Goal: Transaction & Acquisition: Purchase product/service

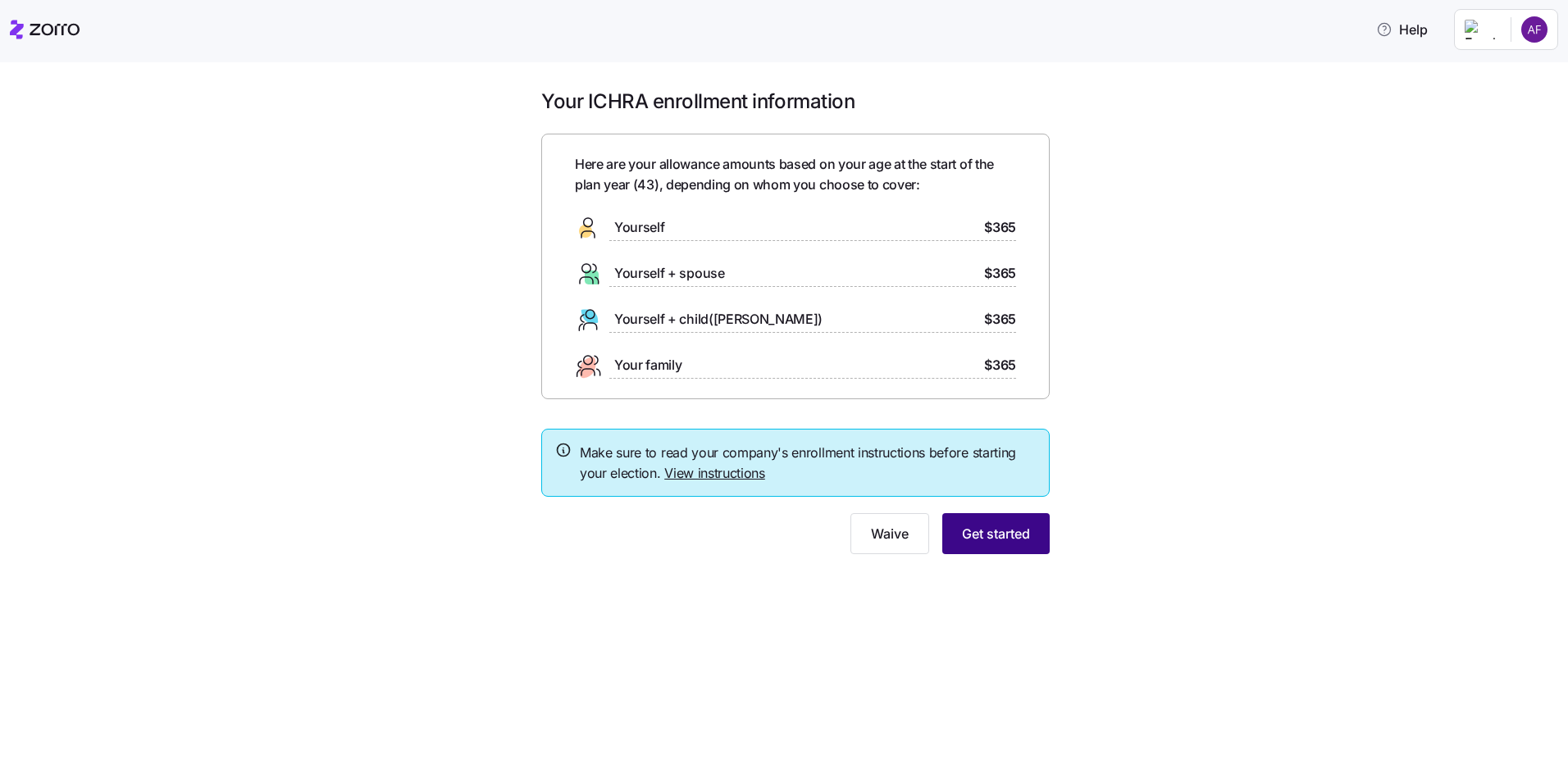
click at [1018, 539] on span "Get started" at bounding box center [996, 534] width 68 height 20
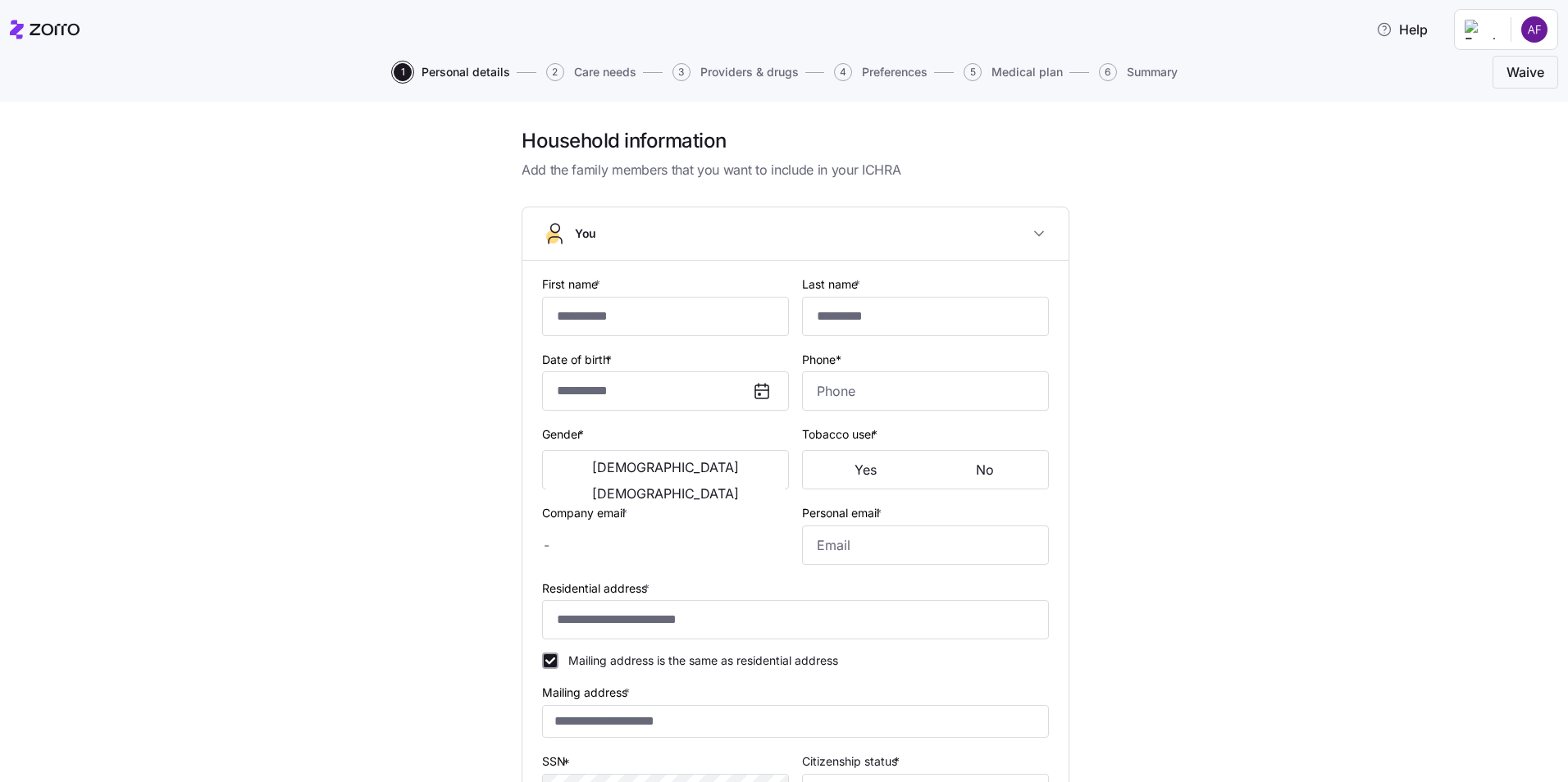
type input "******"
type input "[EMAIL_ADDRESS][DOMAIN_NAME]"
type input "**********"
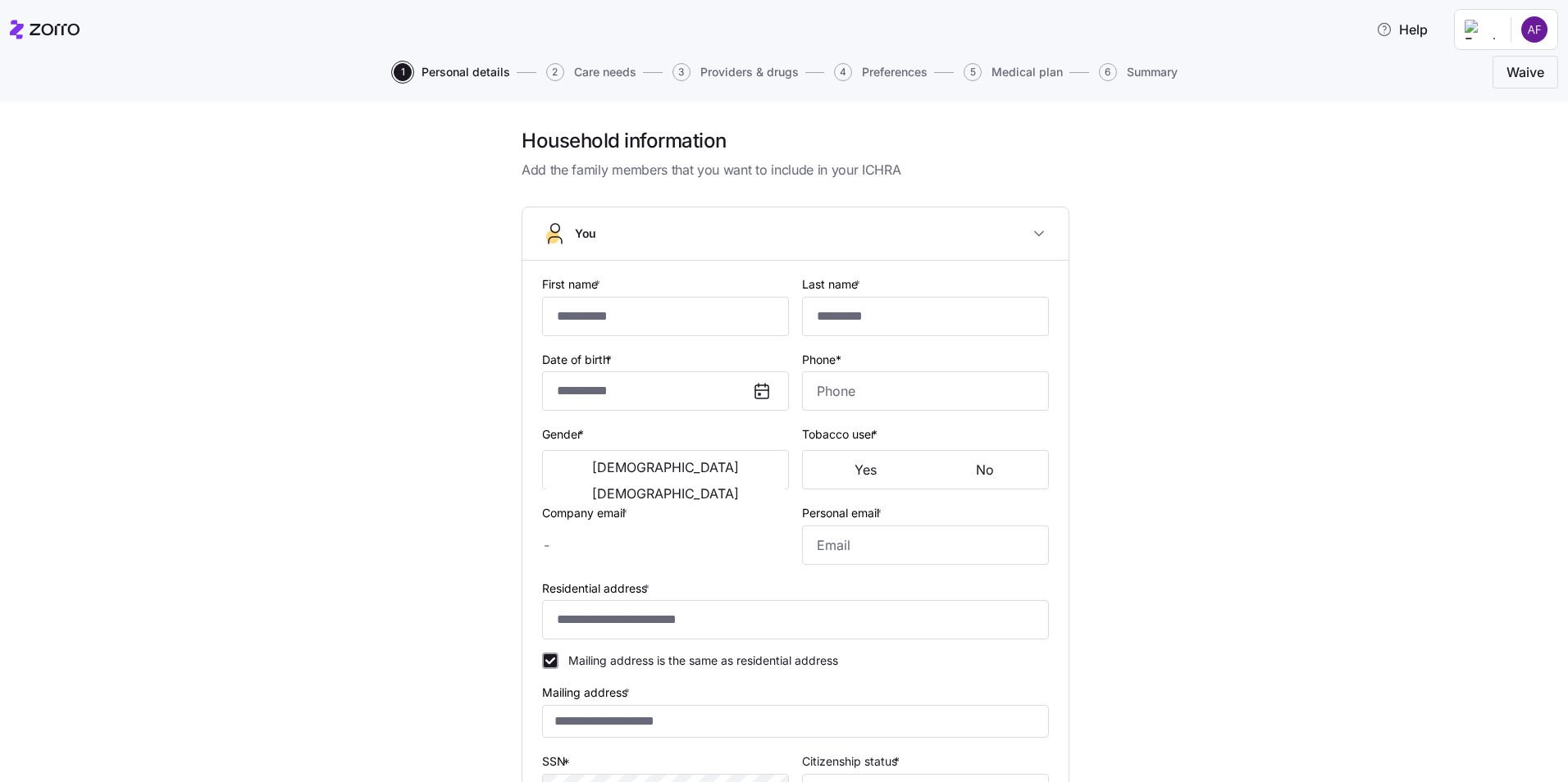
checkbox input "true"
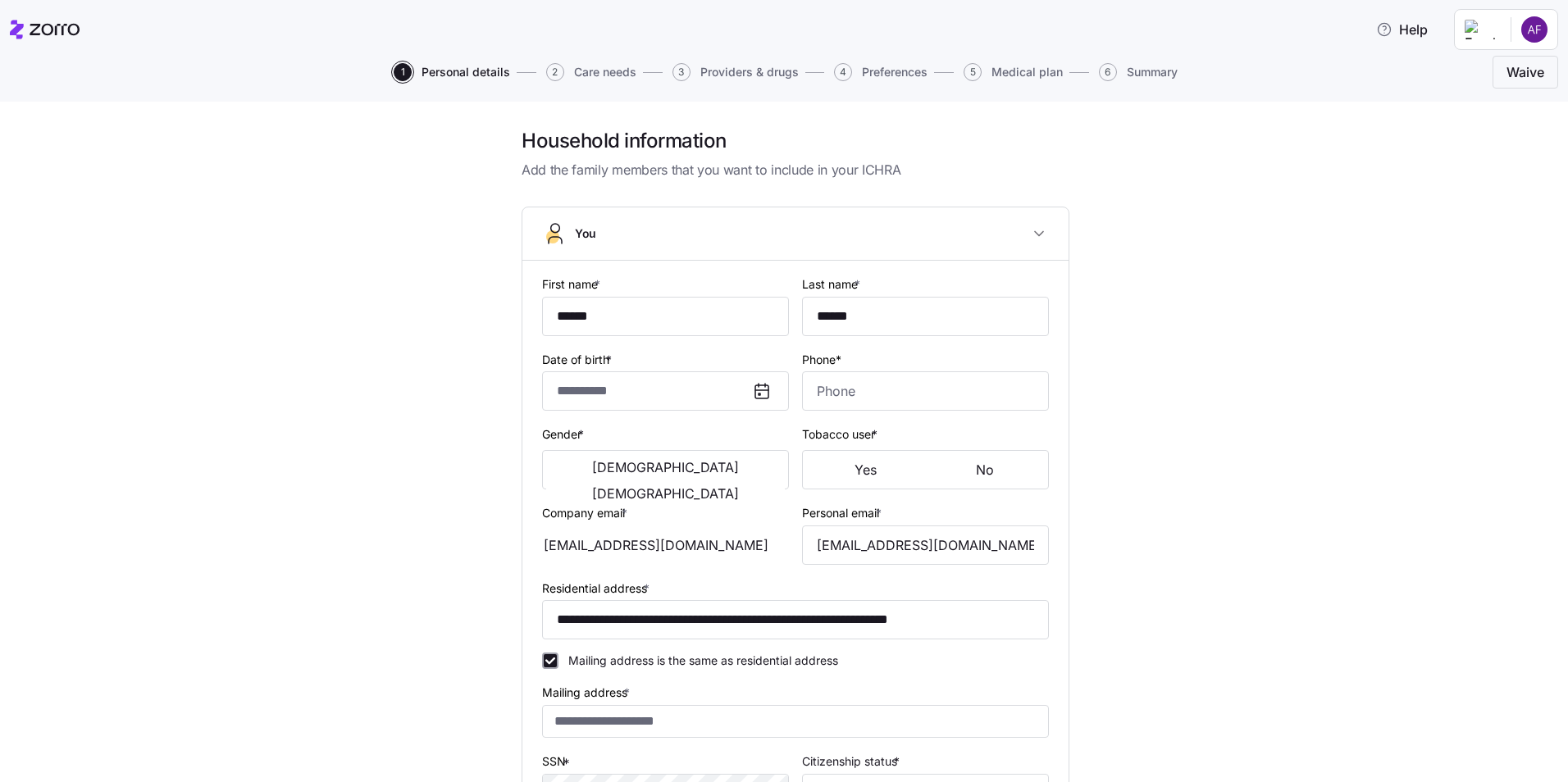
type input "**********"
type input "[PHONE_NUMBER]"
type input "[DEMOGRAPHIC_DATA] citizen"
type input "Married"
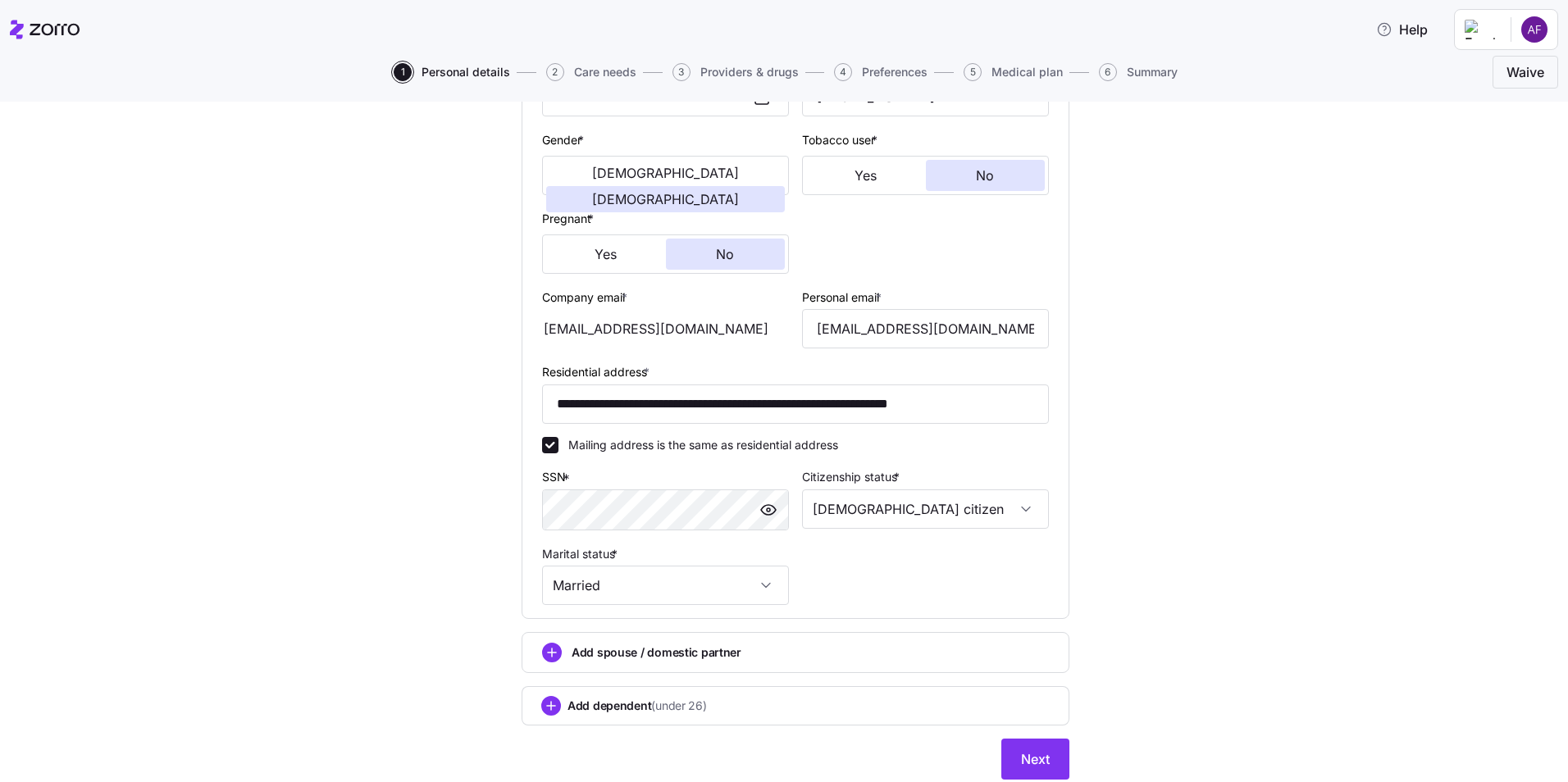
scroll to position [351, 0]
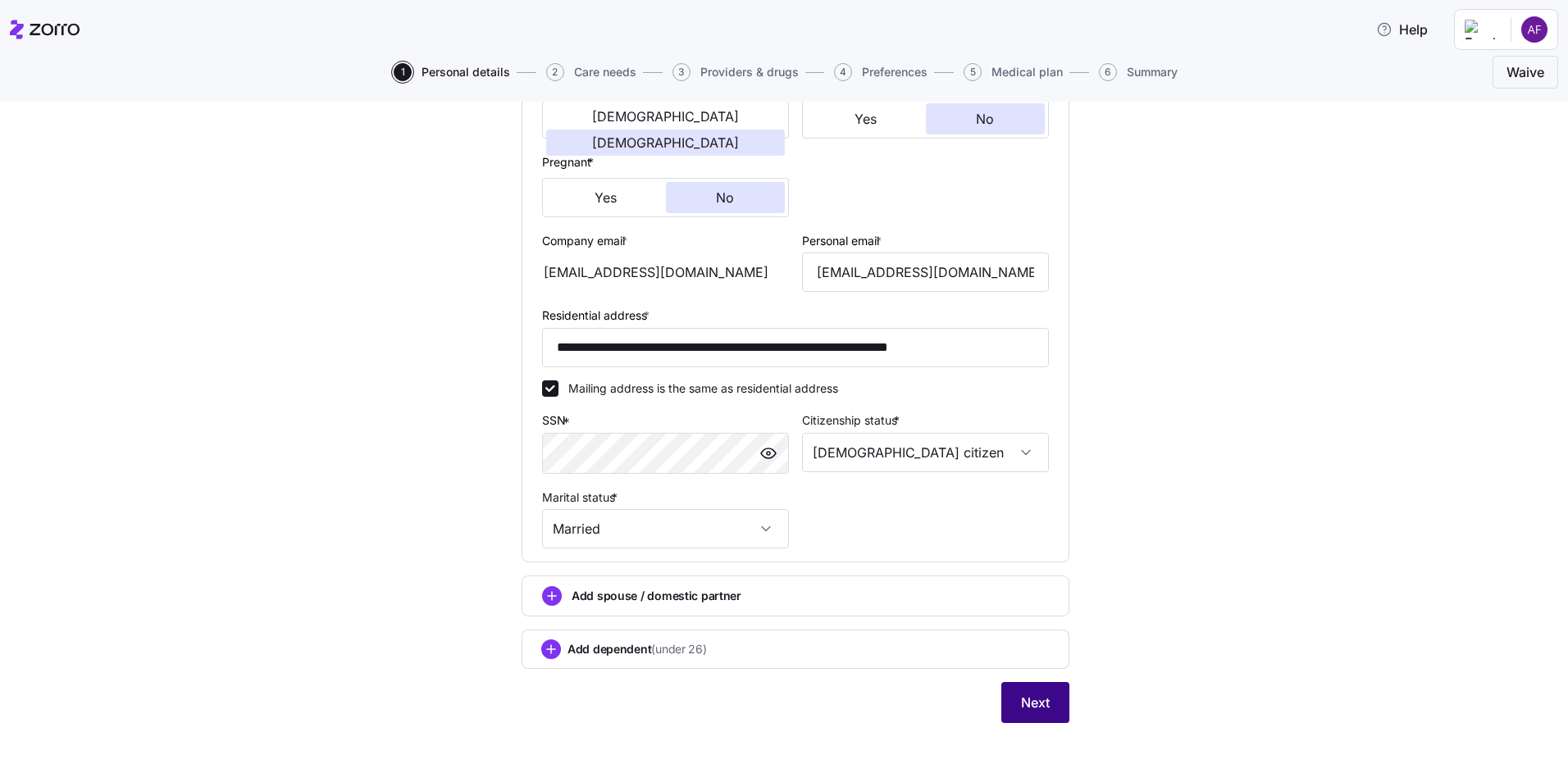
click at [1044, 693] on button "Next" at bounding box center [1035, 703] width 68 height 41
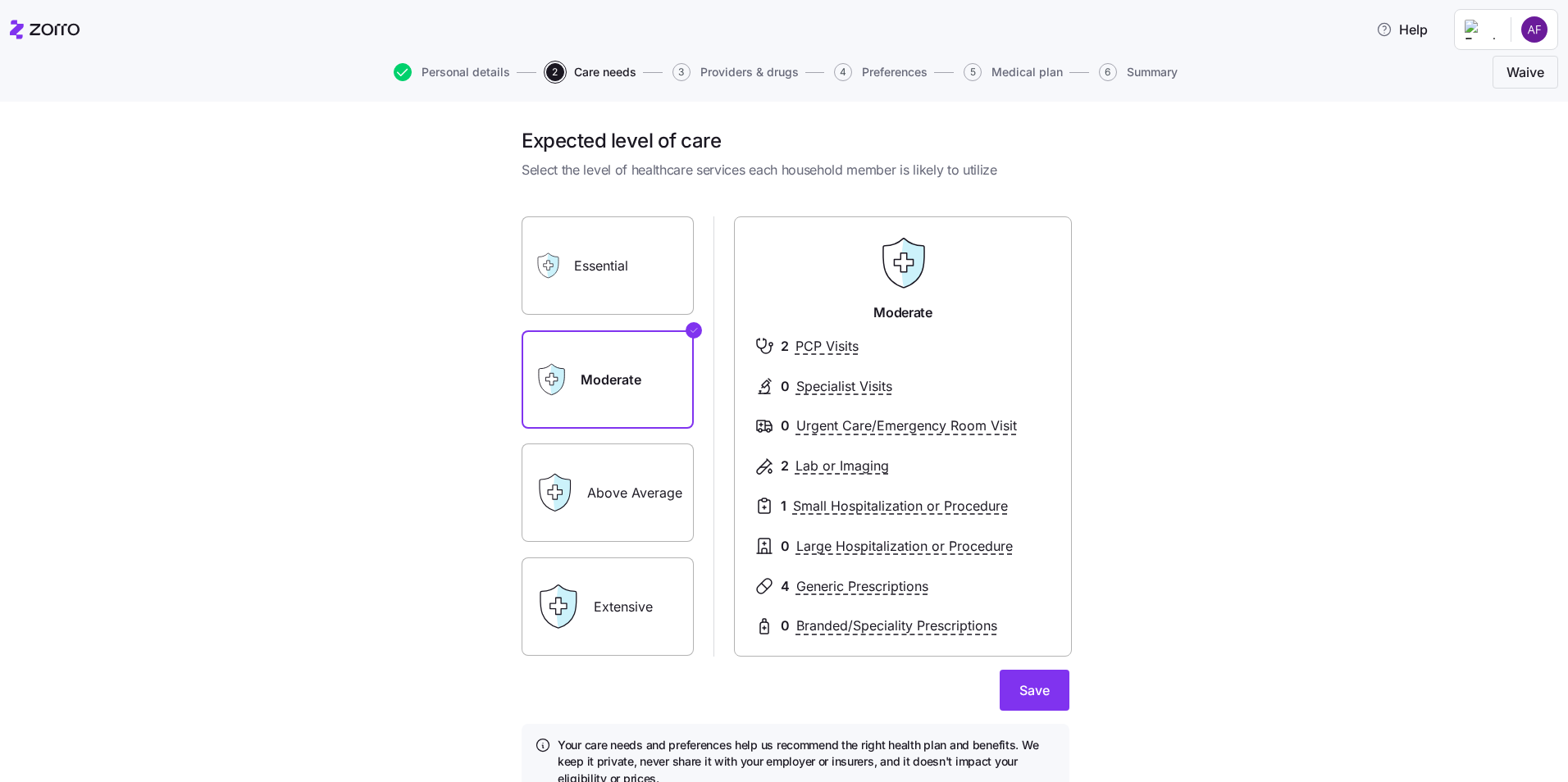
click at [598, 275] on label "Essential" at bounding box center [608, 266] width 172 height 99
click at [0, 0] on input "Essential" at bounding box center [0, 0] width 0 height 0
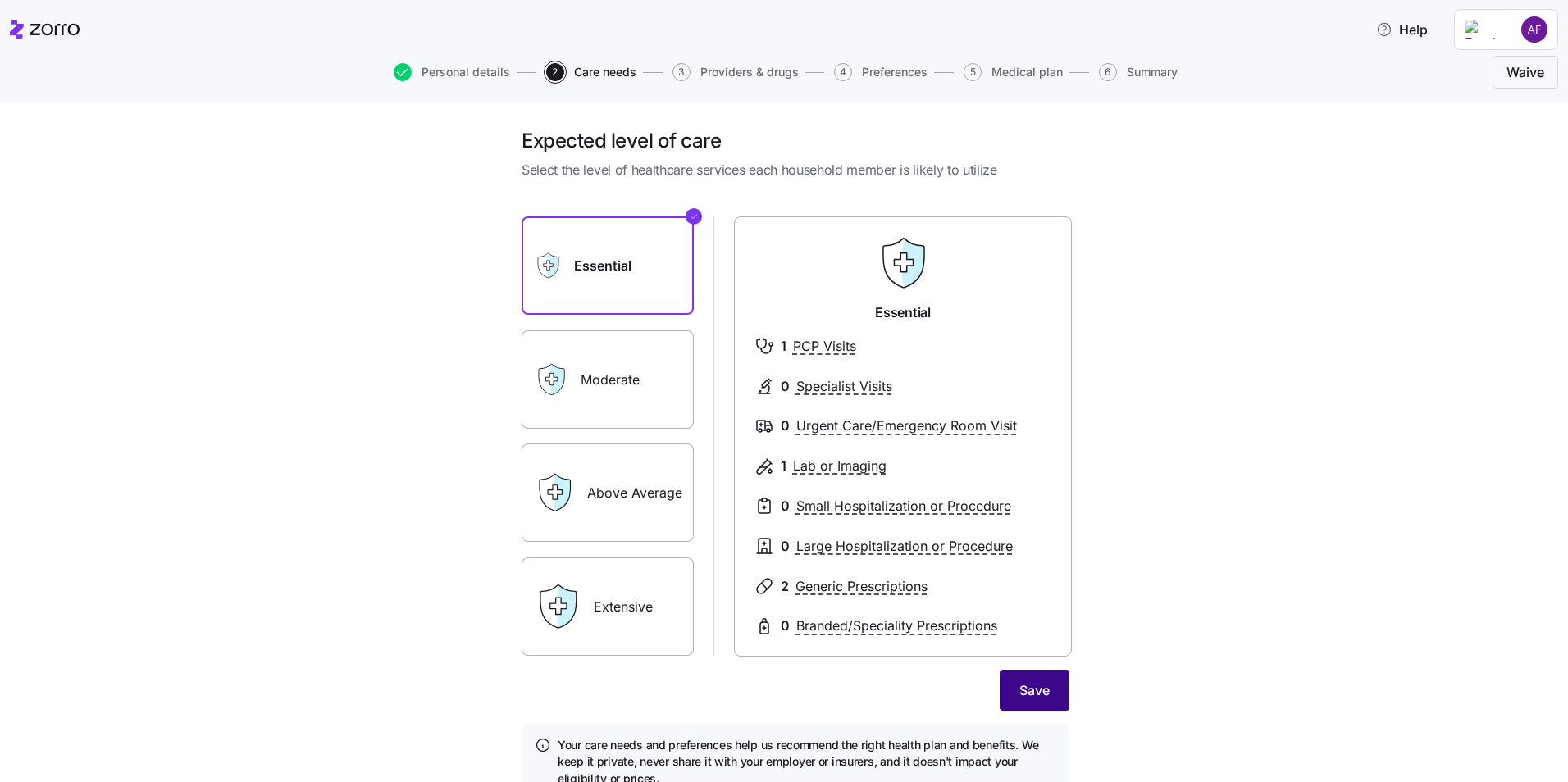
click at [1040, 682] on span "Save" at bounding box center [1035, 690] width 30 height 20
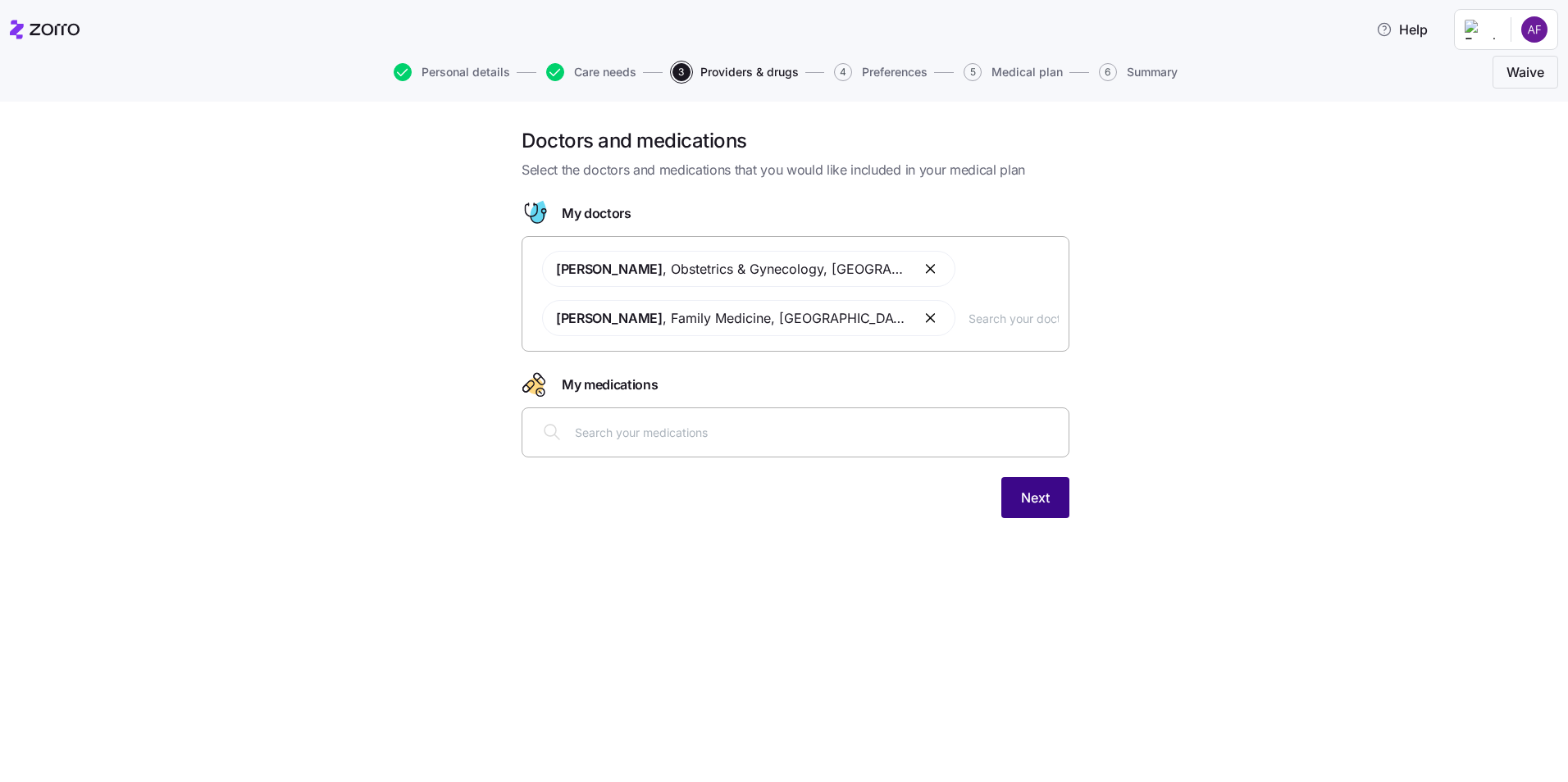
click at [1058, 490] on button "Next" at bounding box center [1035, 498] width 68 height 41
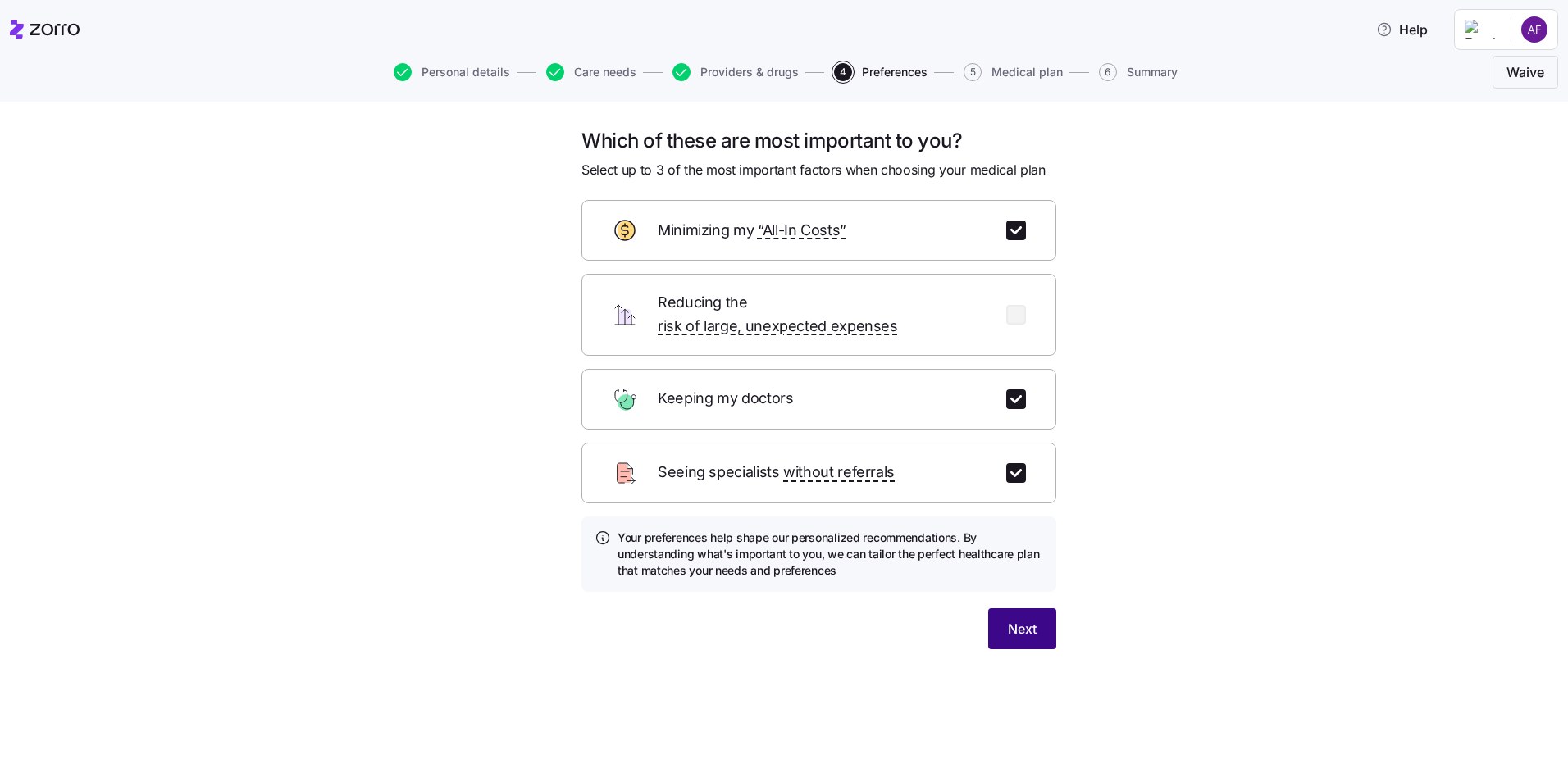
click at [1021, 619] on span "Next" at bounding box center [1022, 629] width 28 height 20
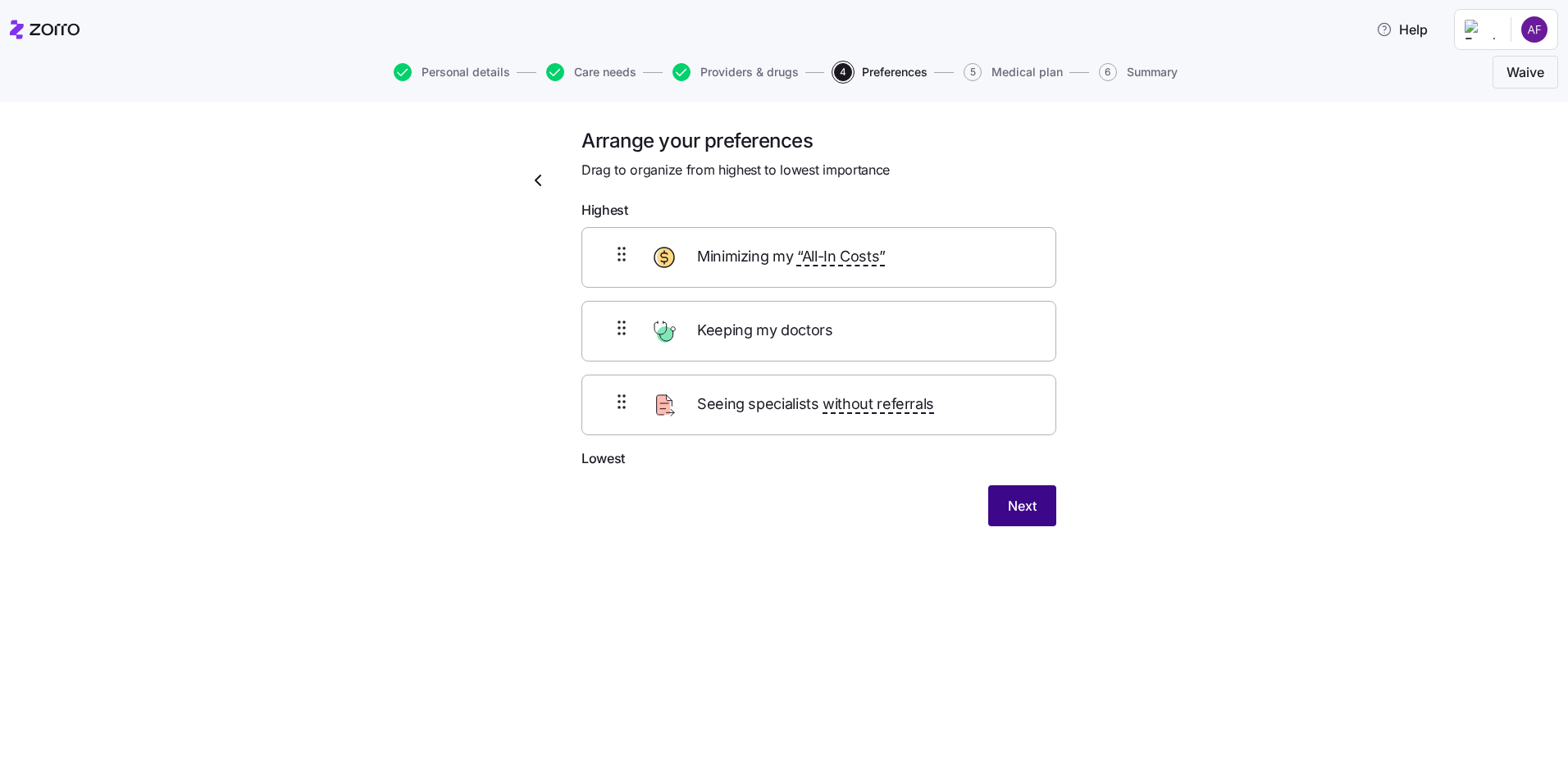
click at [1027, 516] on button "Next" at bounding box center [1022, 506] width 68 height 41
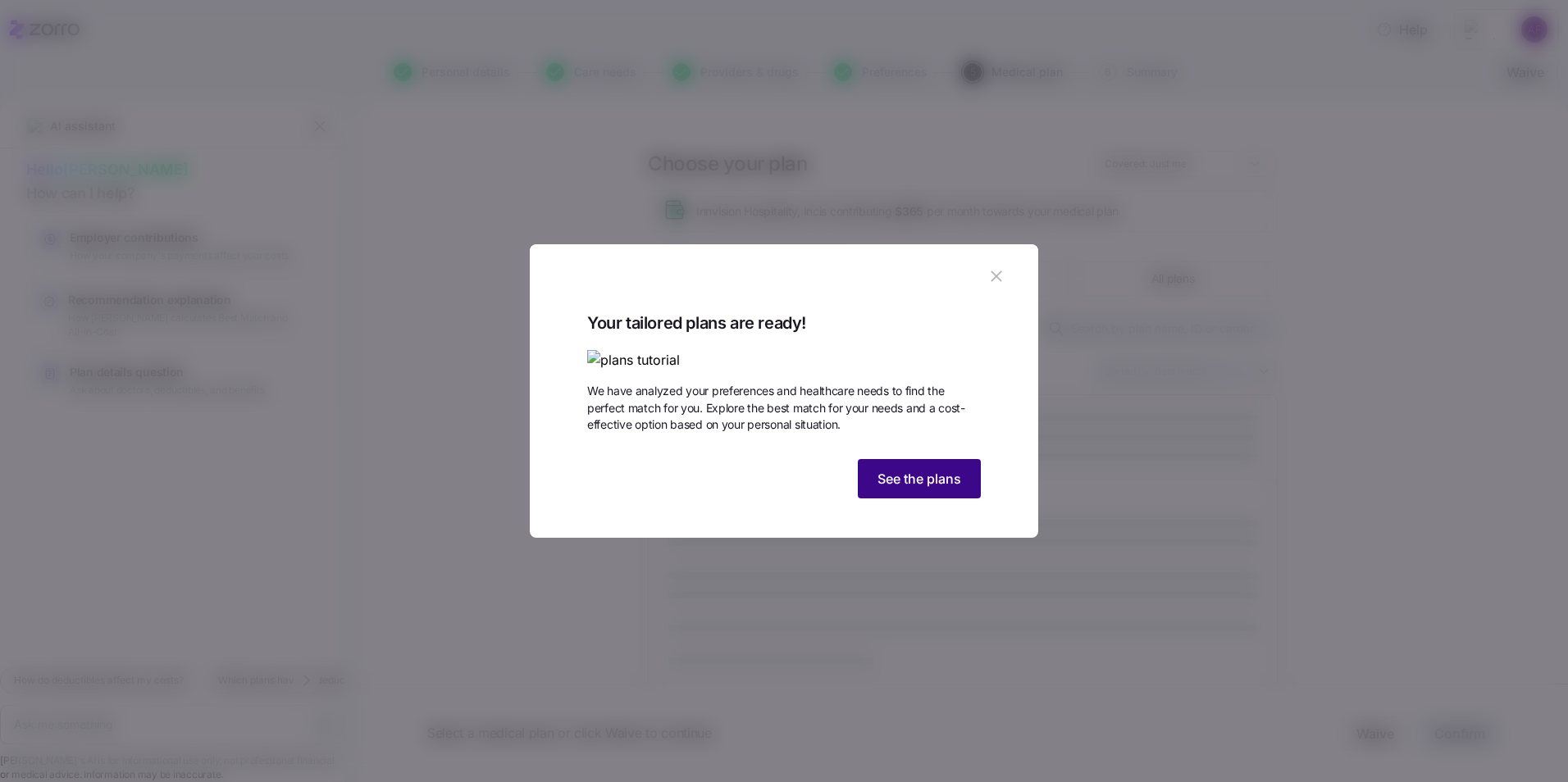
click at [946, 499] on button "See the plans" at bounding box center [919, 479] width 123 height 39
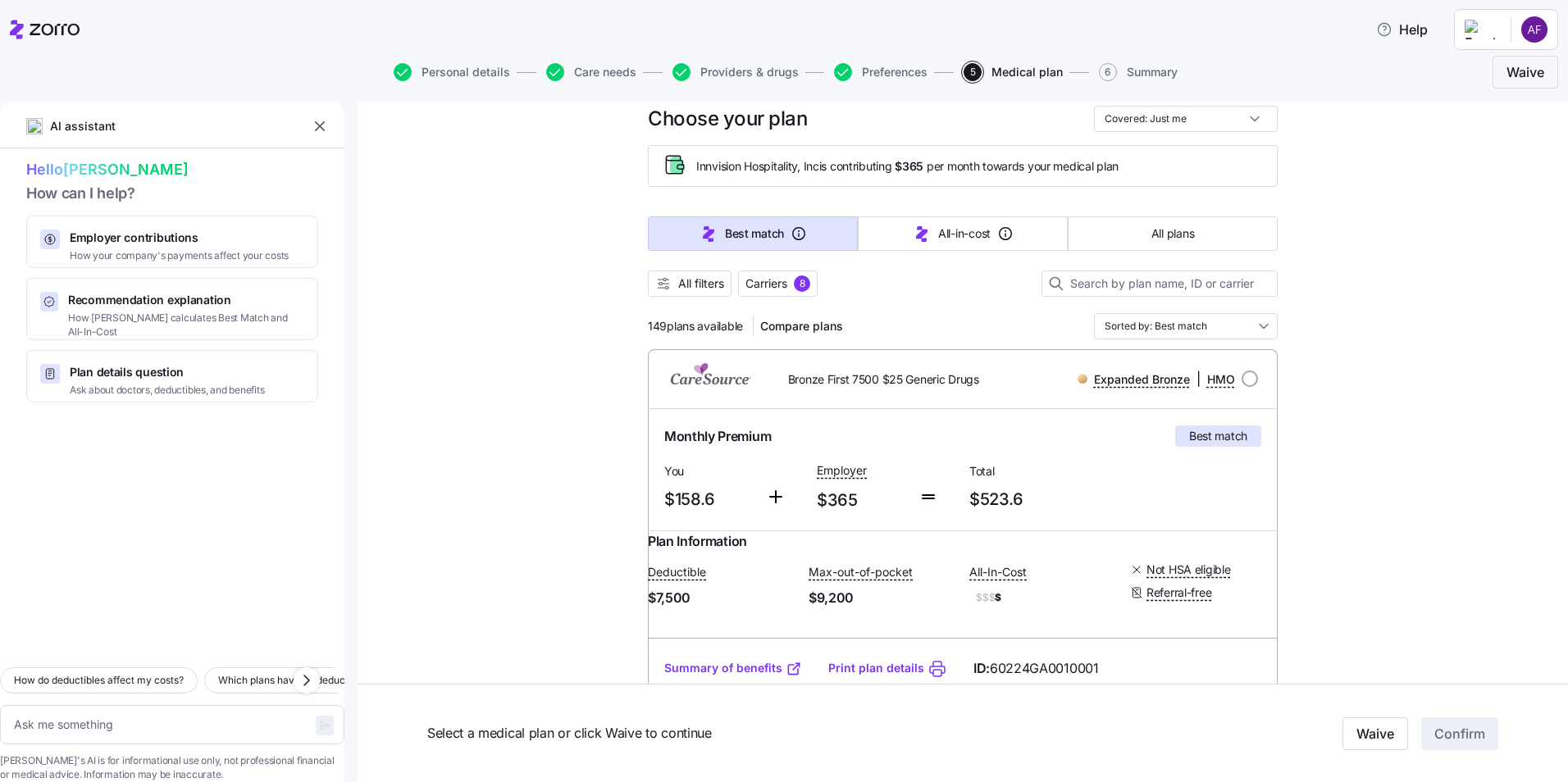
scroll to position [37, 0]
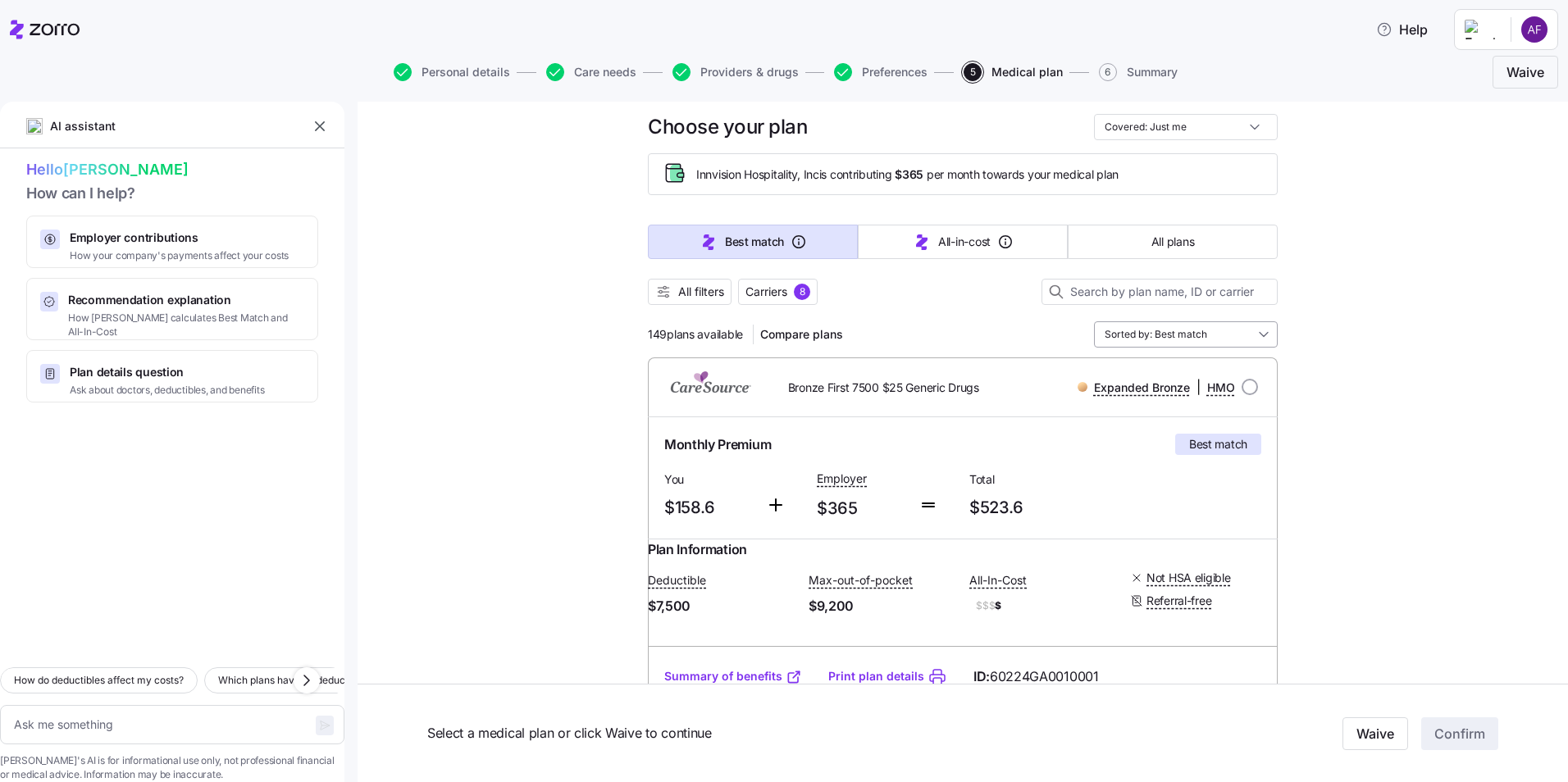
click at [1222, 327] on input "Sorted by: Best match" at bounding box center [1186, 335] width 184 height 27
click at [688, 288] on span "All filters" at bounding box center [701, 291] width 46 height 16
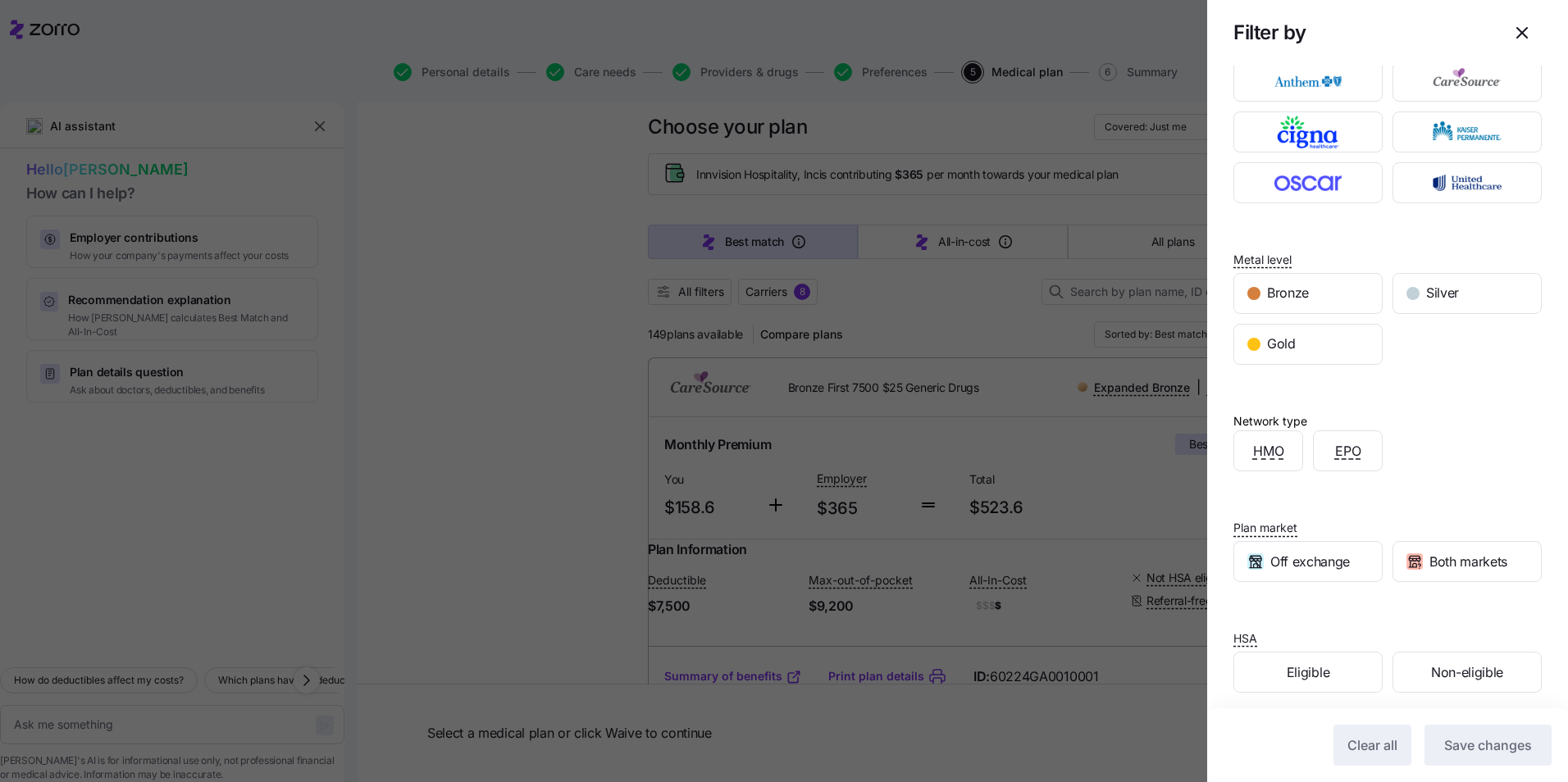
scroll to position [100, 0]
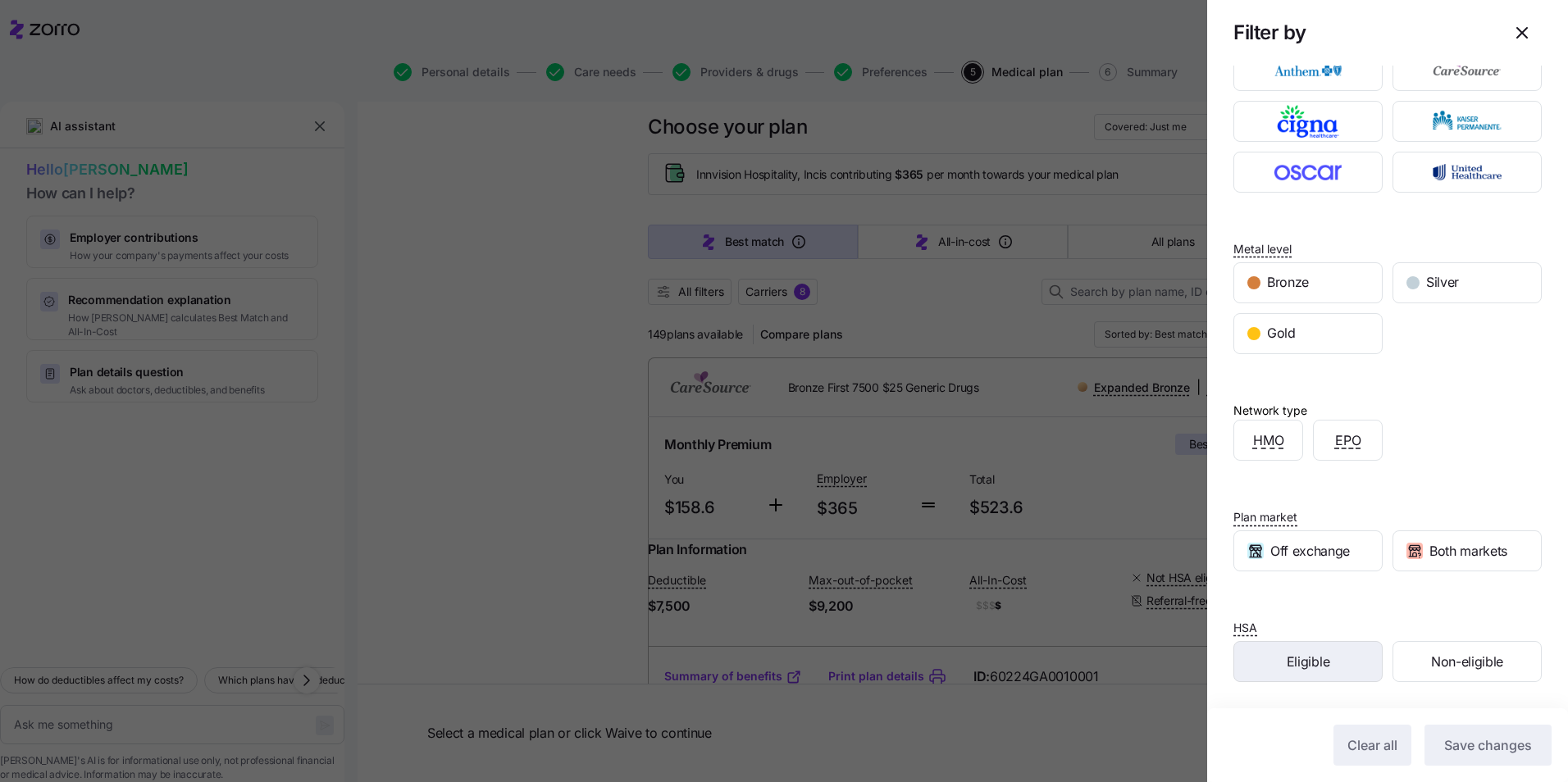
click at [1326, 664] on div "Eligible" at bounding box center [1308, 661] width 148 height 39
click at [1425, 745] on button "Save changes" at bounding box center [1488, 746] width 127 height 41
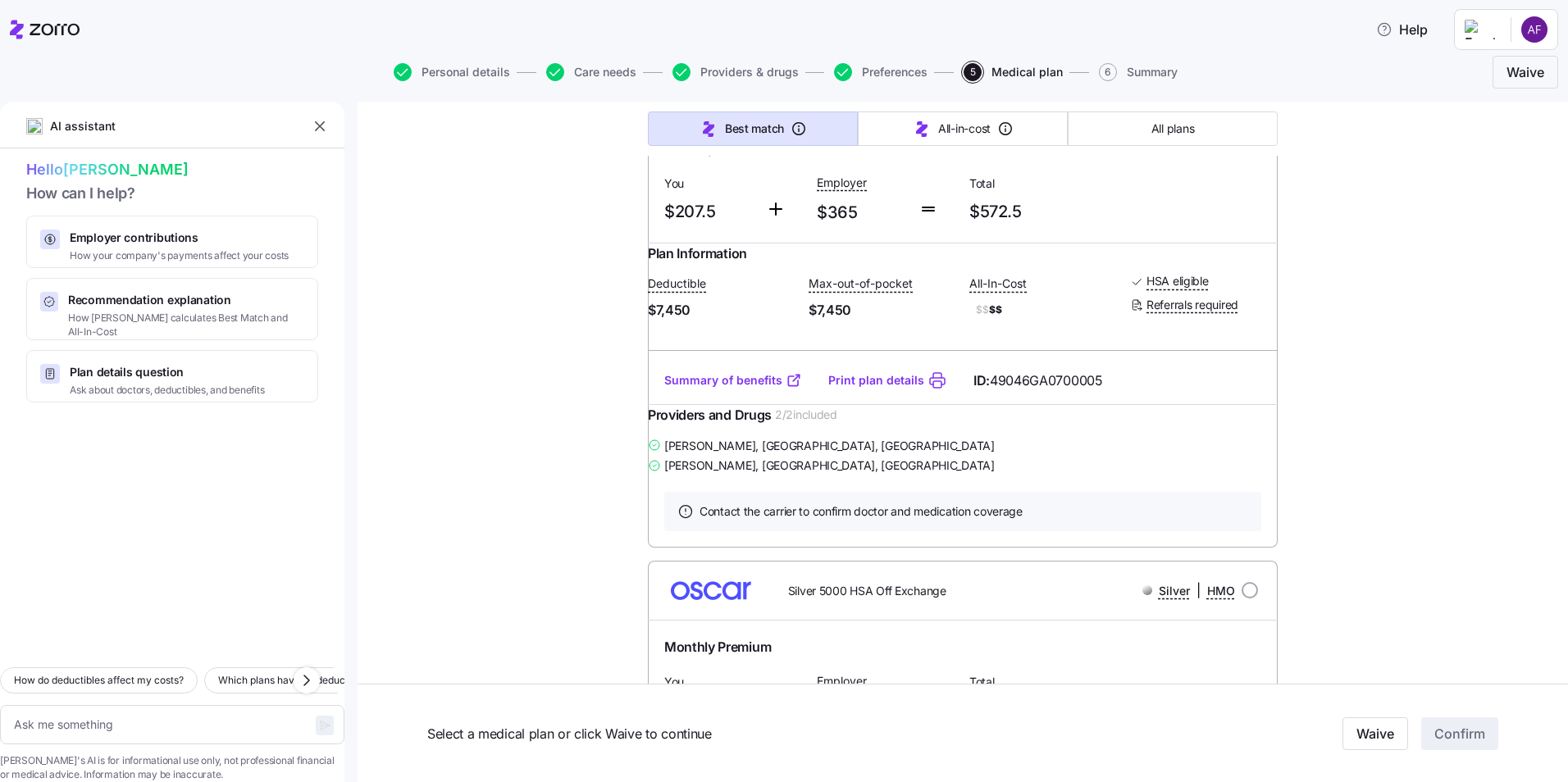
scroll to position [1881, 0]
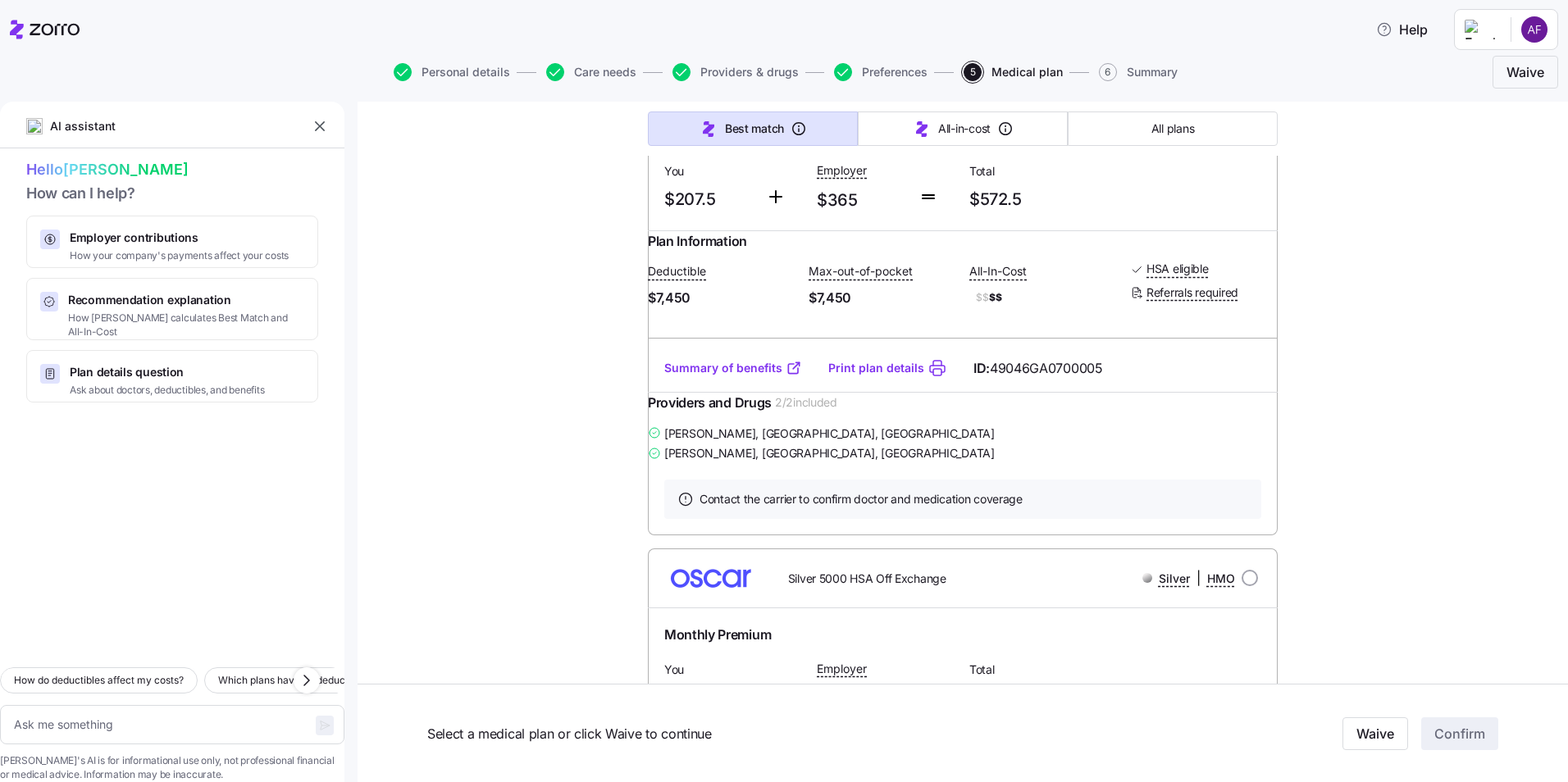
click at [741, 376] on link "Summary of benefits" at bounding box center [732, 368] width 138 height 16
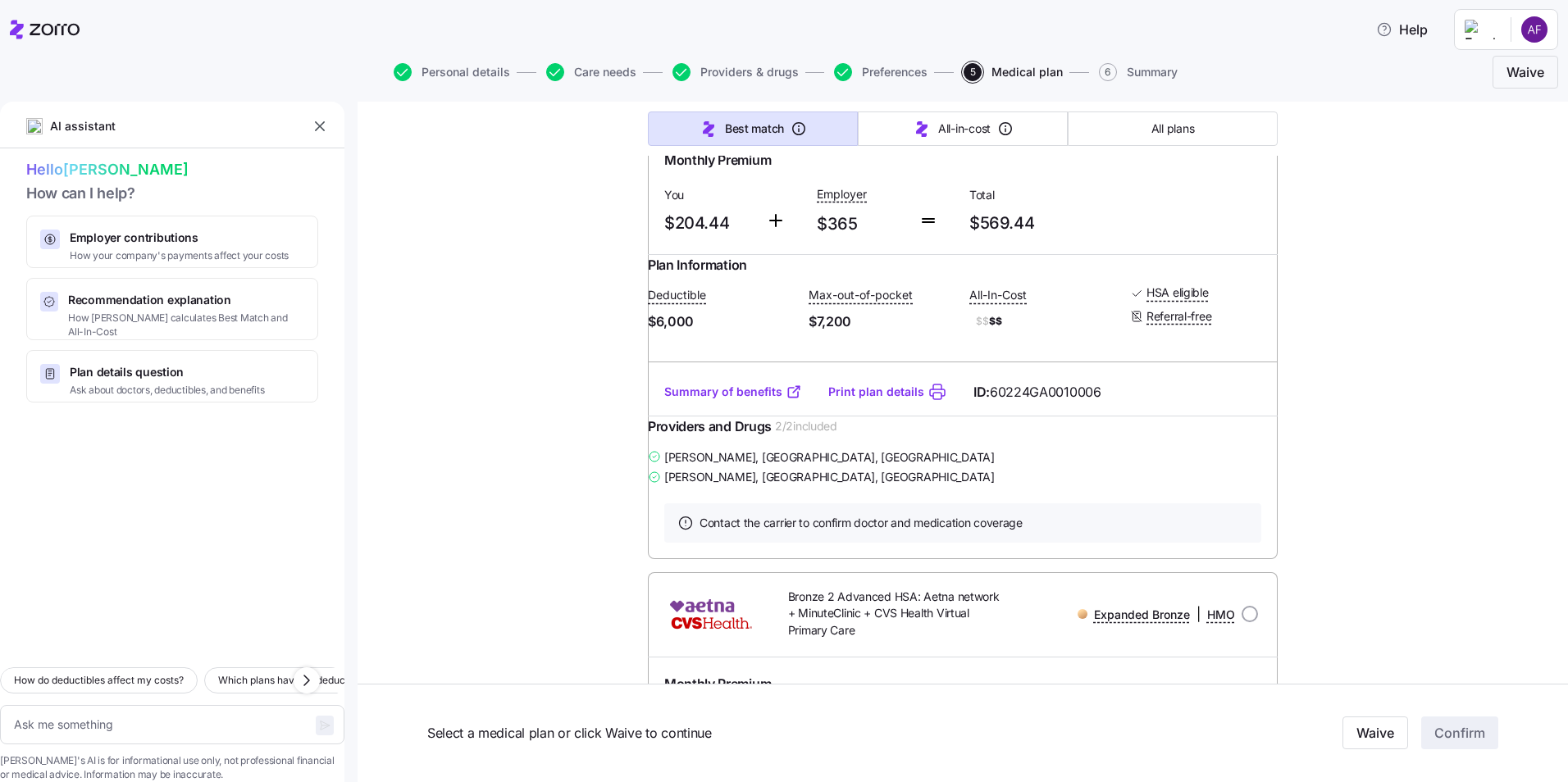
scroll to position [0, 0]
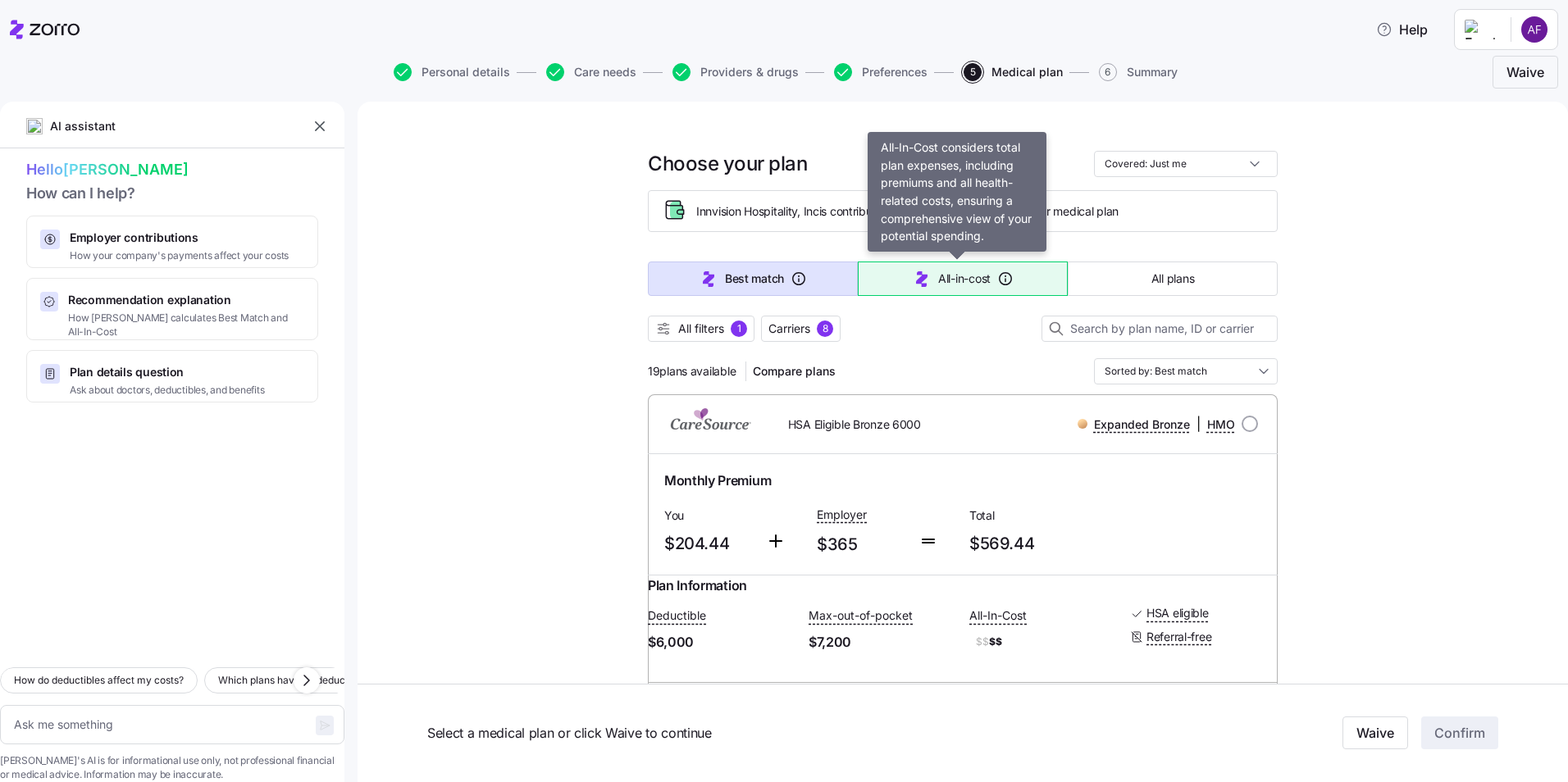
click at [939, 277] on span "All-in-cost" at bounding box center [964, 278] width 52 height 16
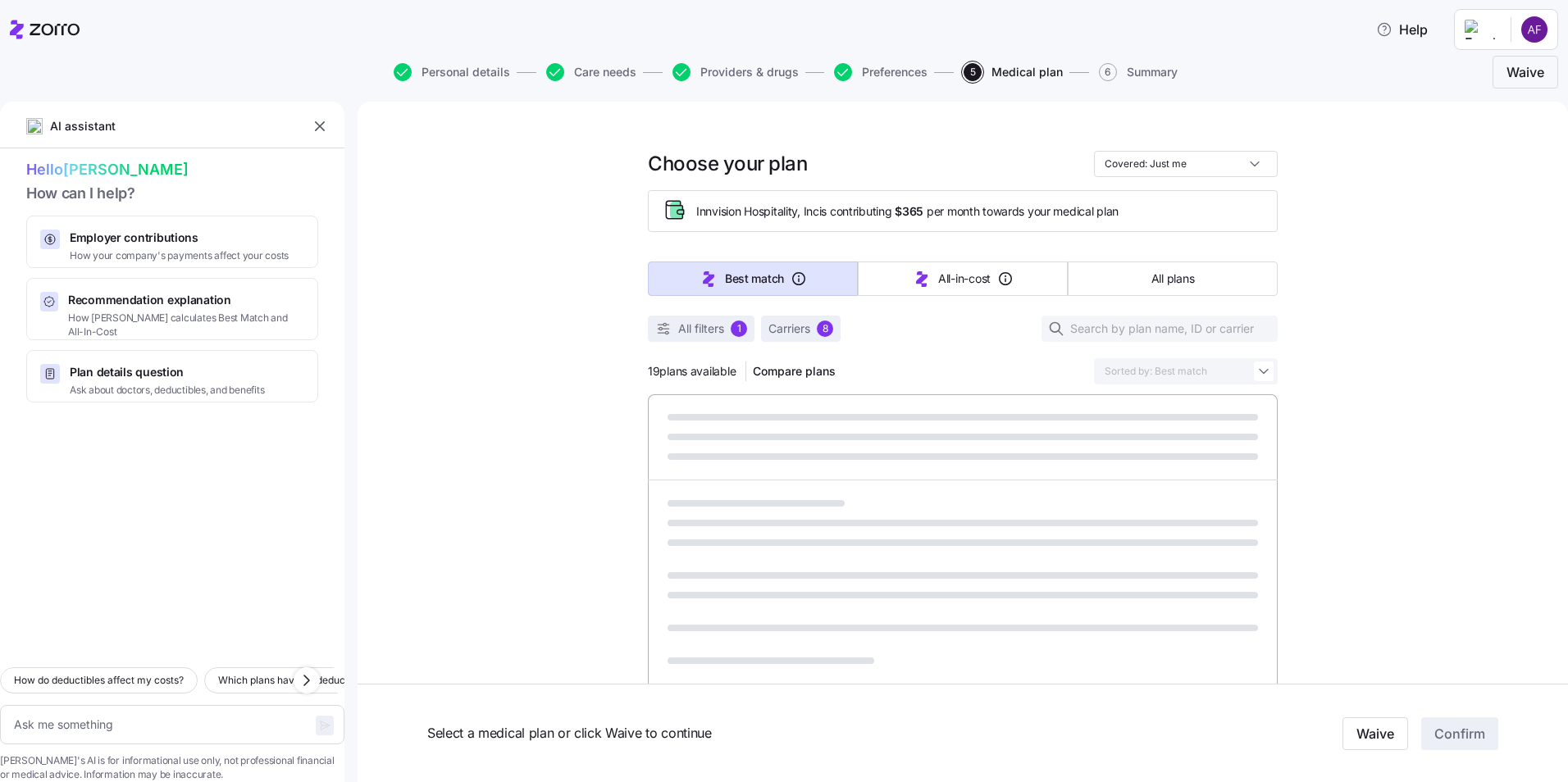
type textarea "x"
type input "Sorted by: All-in-cost"
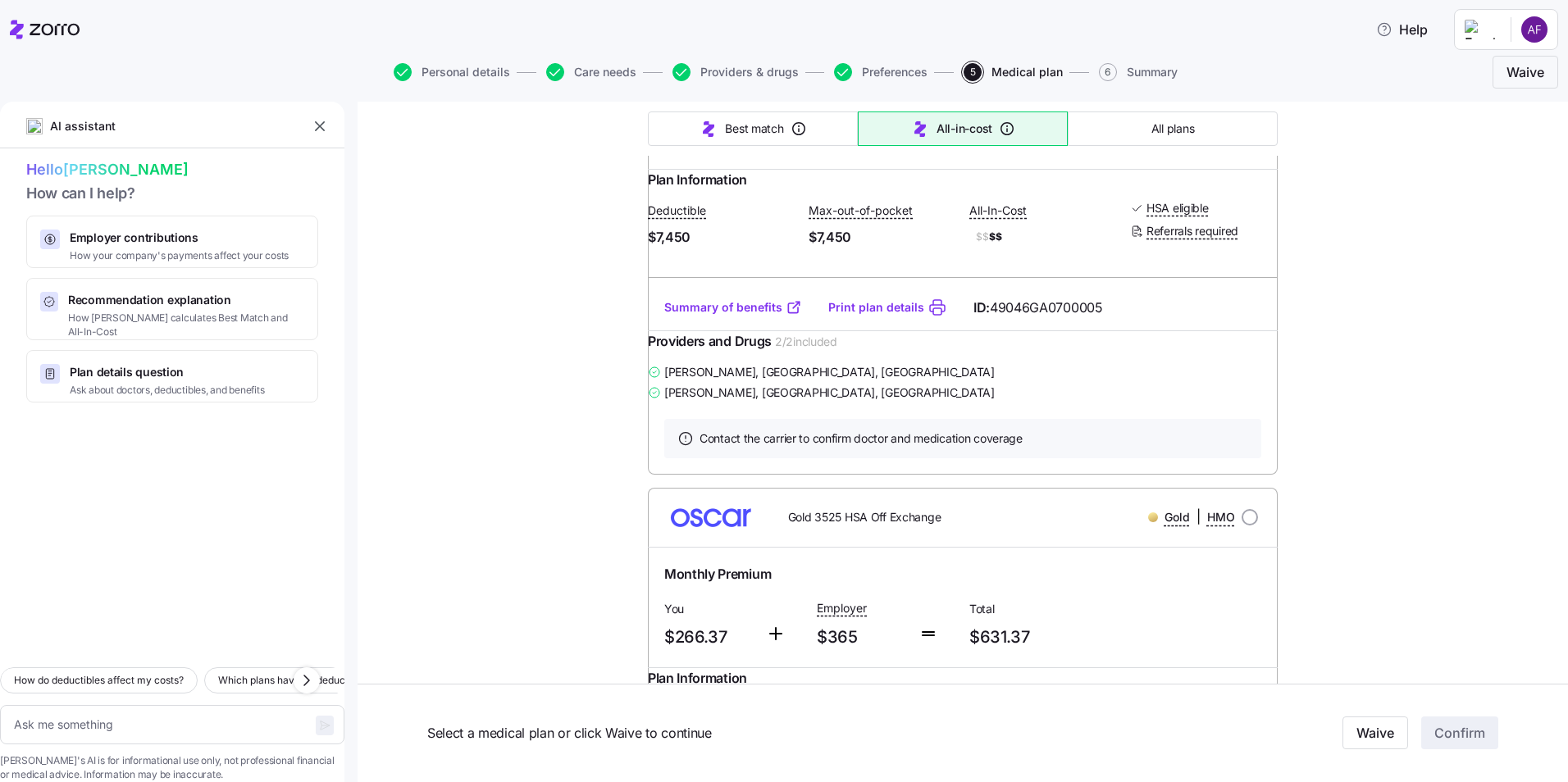
scroll to position [6585, 0]
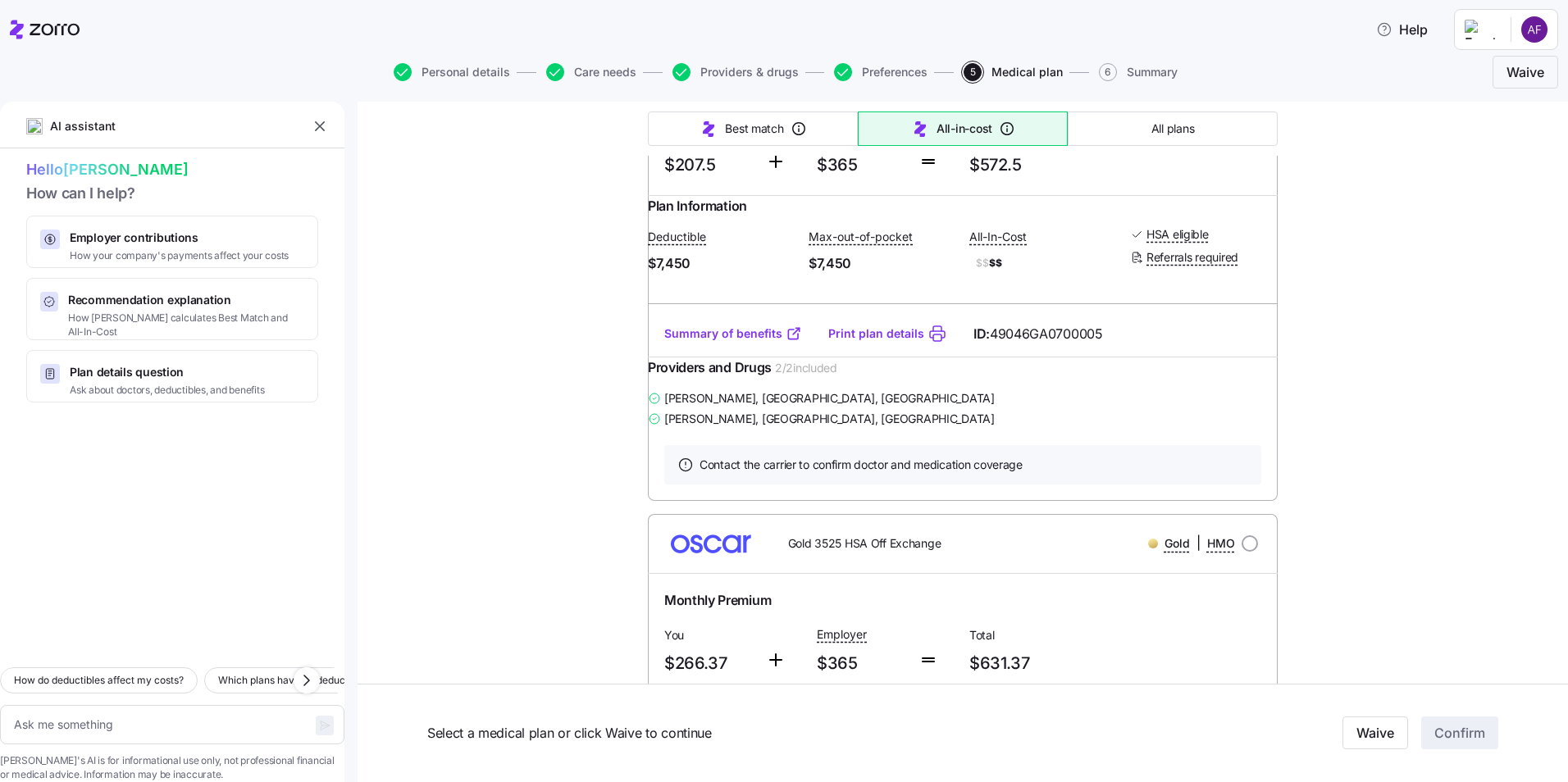
click at [638, 79] on div "Personal details Care needs Providers & drugs Preferences 5 Medical plan 6 Summ…" at bounding box center [784, 72] width 788 height 18
click at [617, 76] on span "Care needs" at bounding box center [605, 72] width 62 height 12
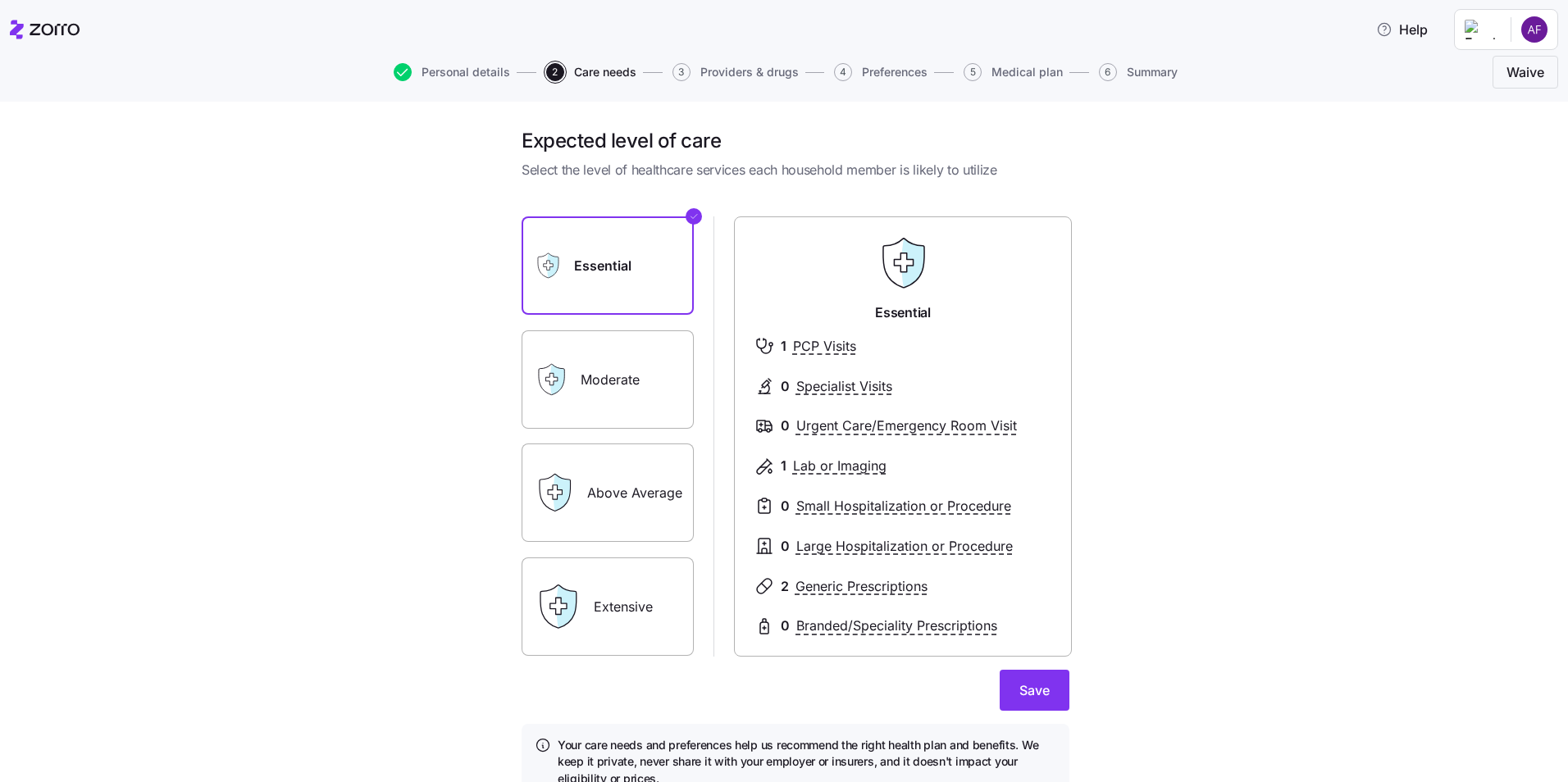
click at [620, 344] on label "Moderate" at bounding box center [608, 379] width 172 height 99
click at [0, 0] on input "Moderate" at bounding box center [0, 0] width 0 height 0
click at [613, 471] on label "Above Average" at bounding box center [608, 492] width 172 height 99
click at [0, 0] on input "Above Average" at bounding box center [0, 0] width 0 height 0
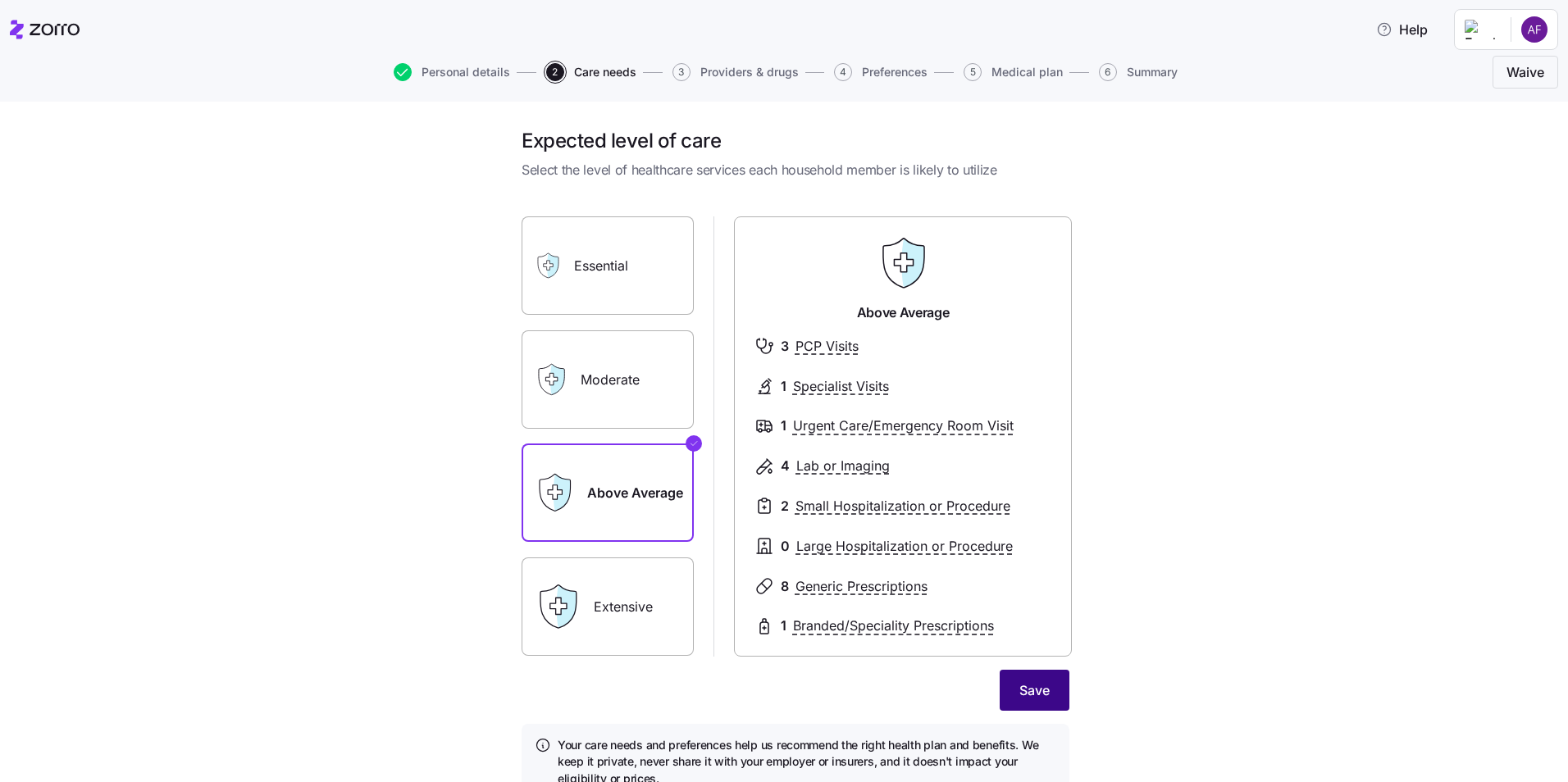
click at [1024, 679] on button "Save" at bounding box center [1035, 690] width 69 height 41
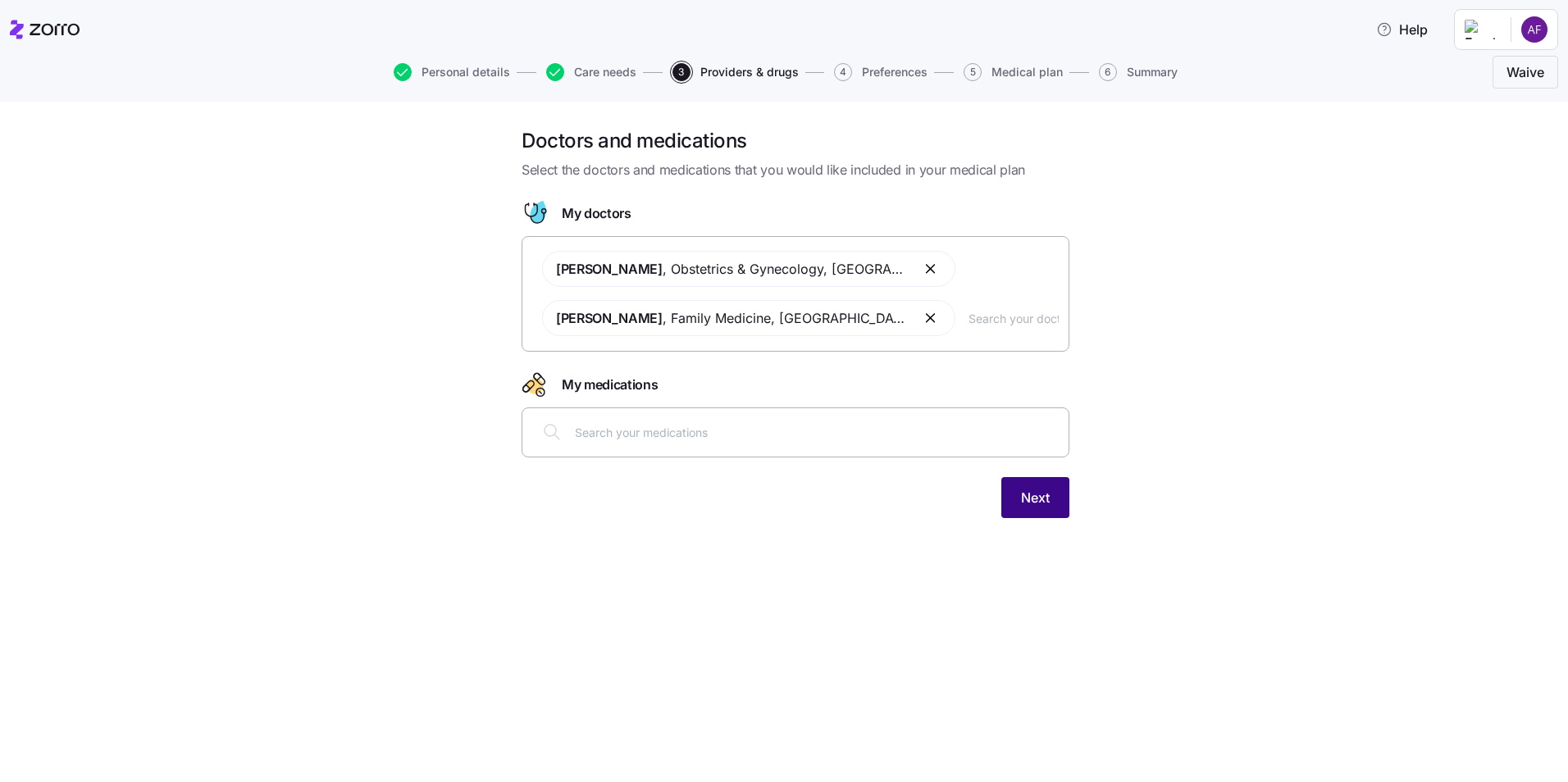
click at [1027, 508] on button "Next" at bounding box center [1035, 498] width 68 height 41
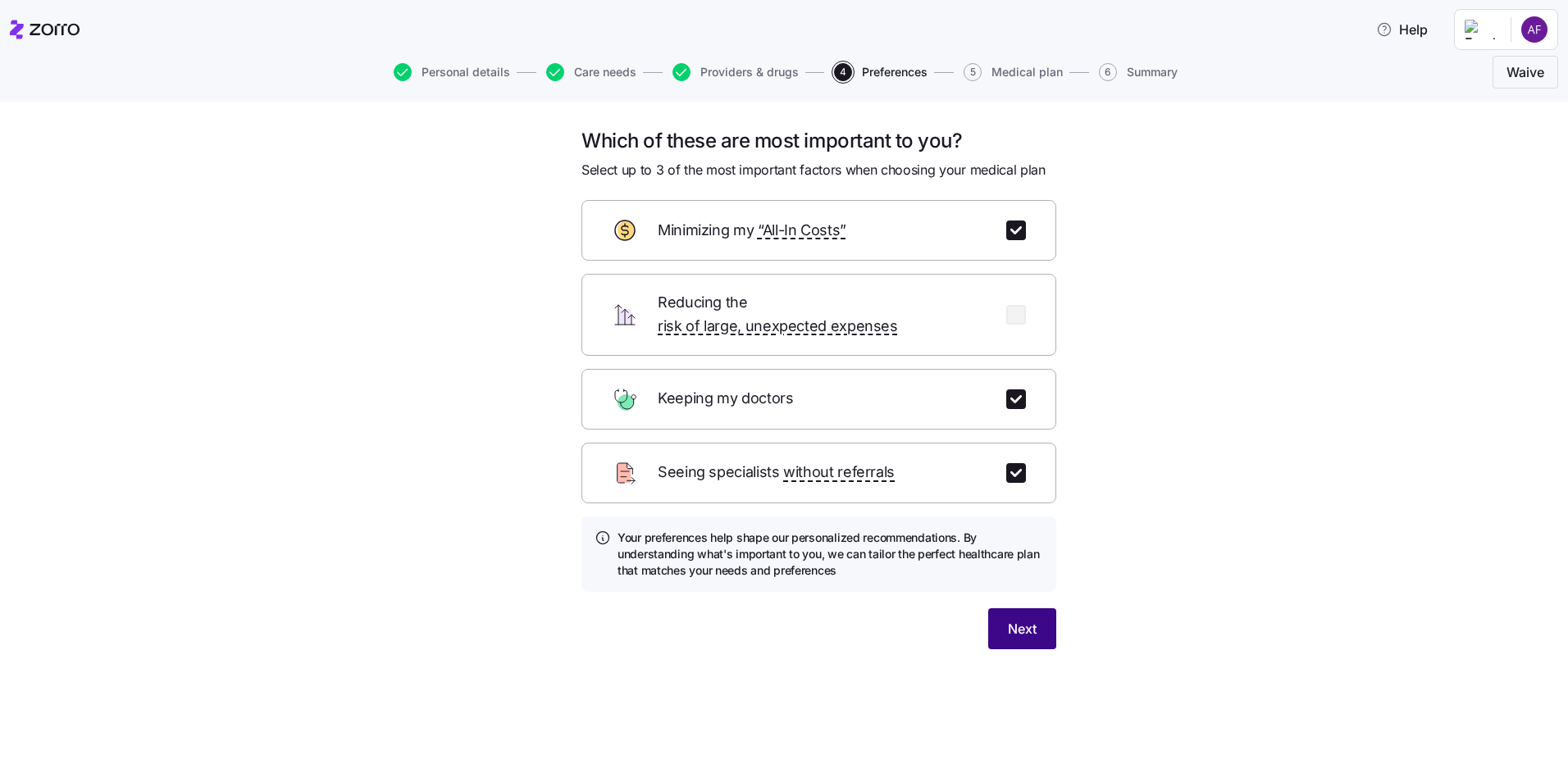
click at [1012, 619] on span "Next" at bounding box center [1022, 629] width 28 height 20
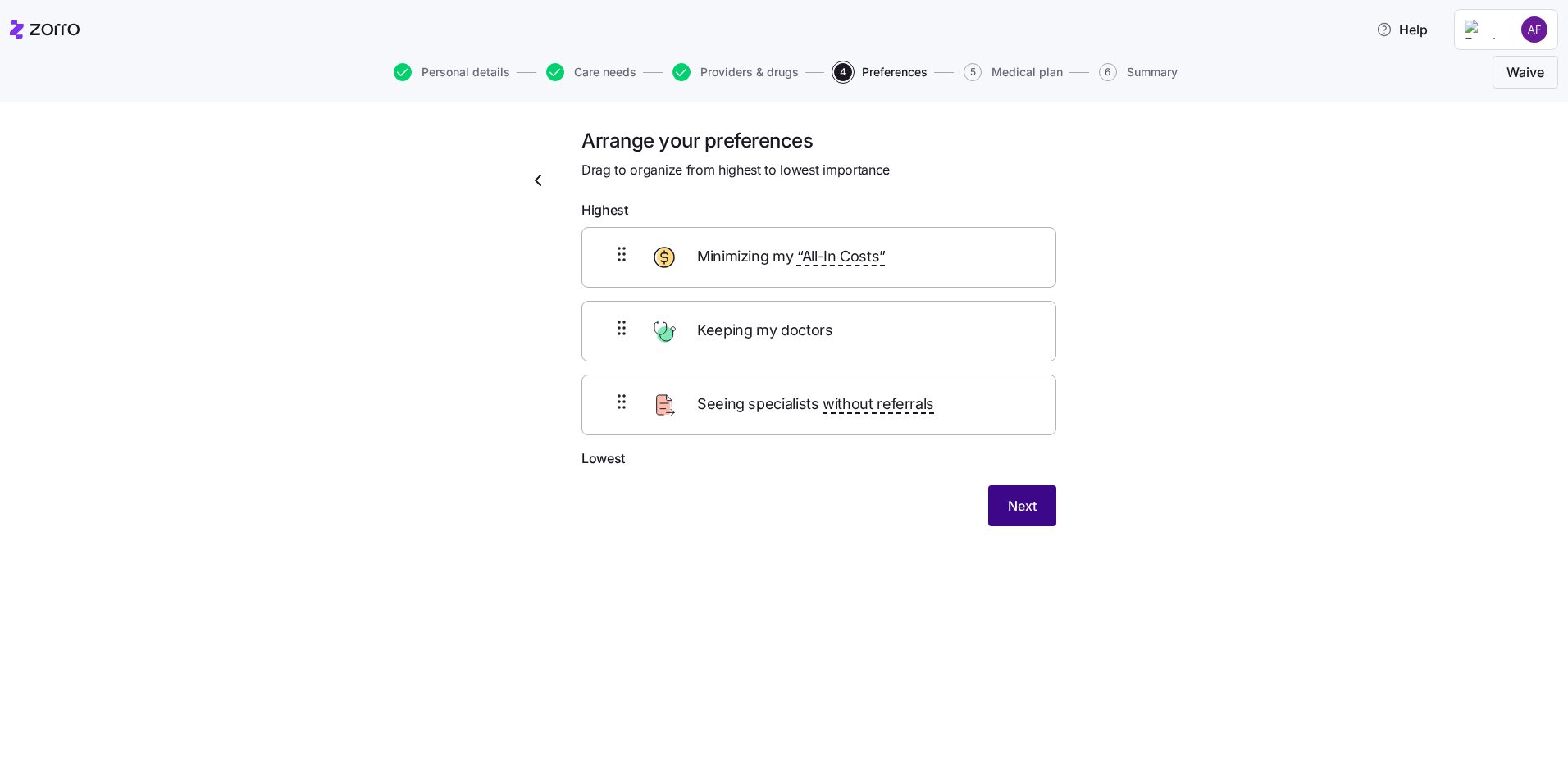
click at [1016, 521] on button "Next" at bounding box center [1022, 506] width 68 height 41
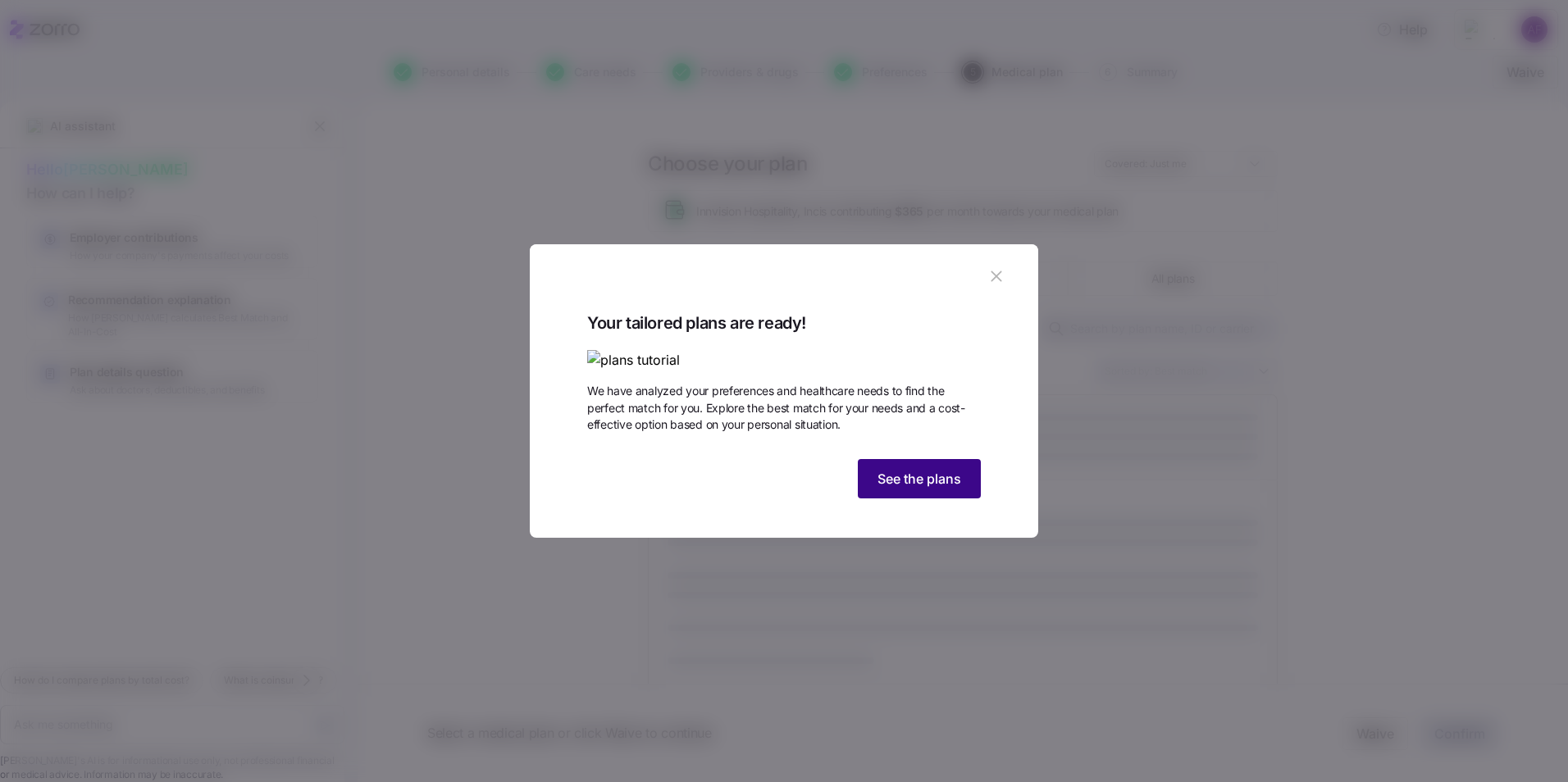
click at [937, 489] on span "See the plans" at bounding box center [919, 479] width 84 height 20
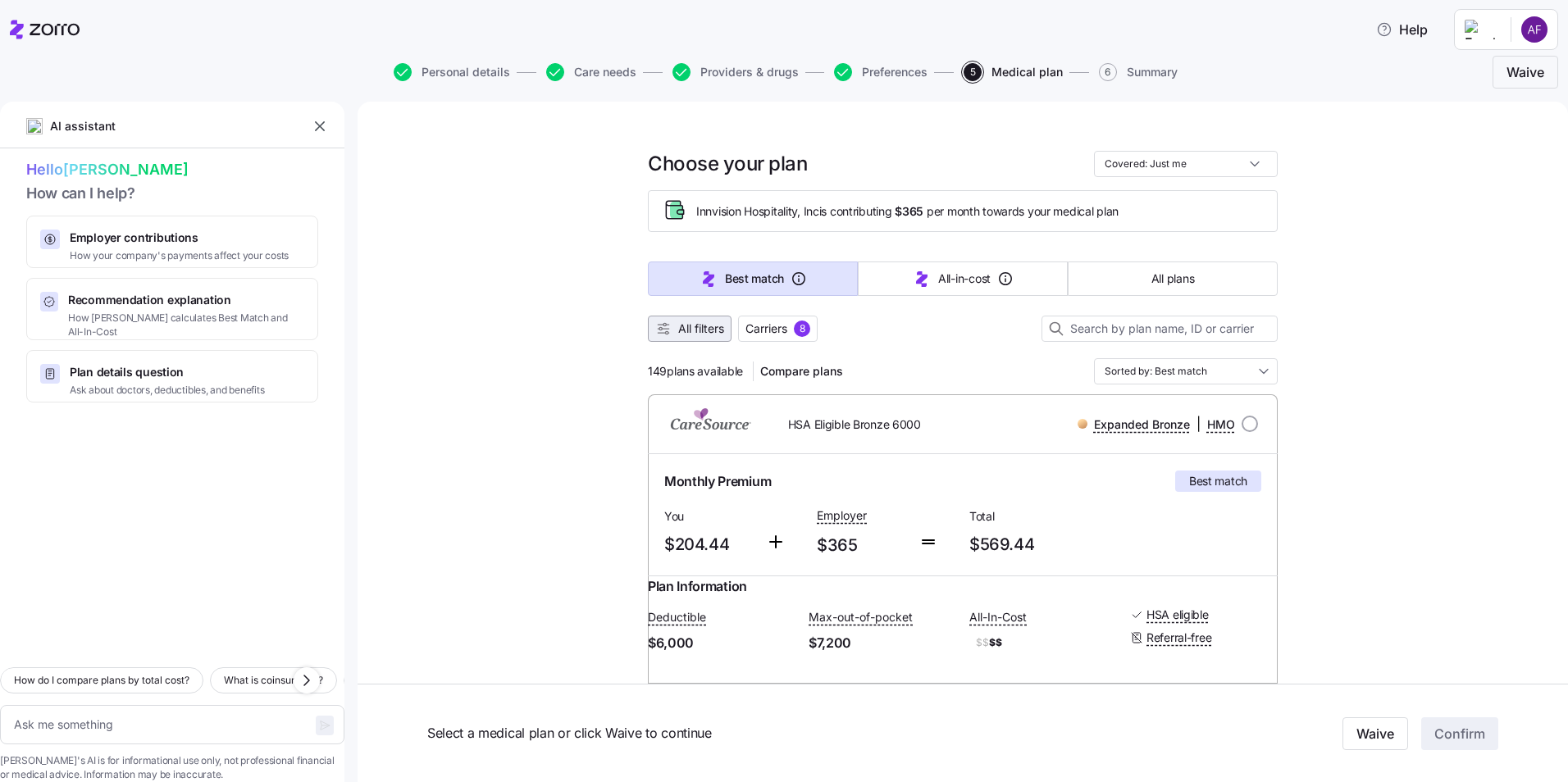
click at [704, 331] on span "All filters" at bounding box center [701, 329] width 46 height 16
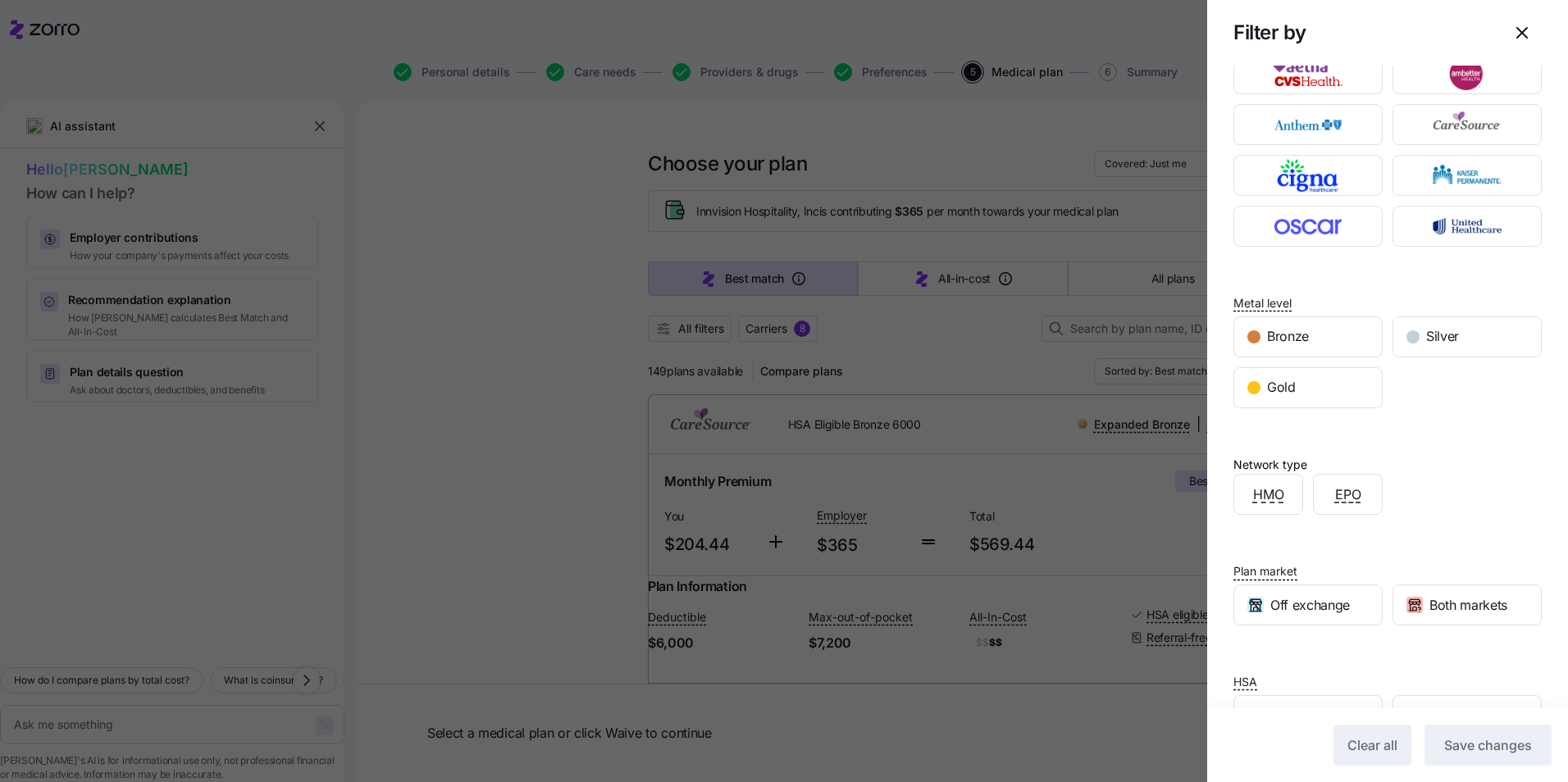
scroll to position [100, 0]
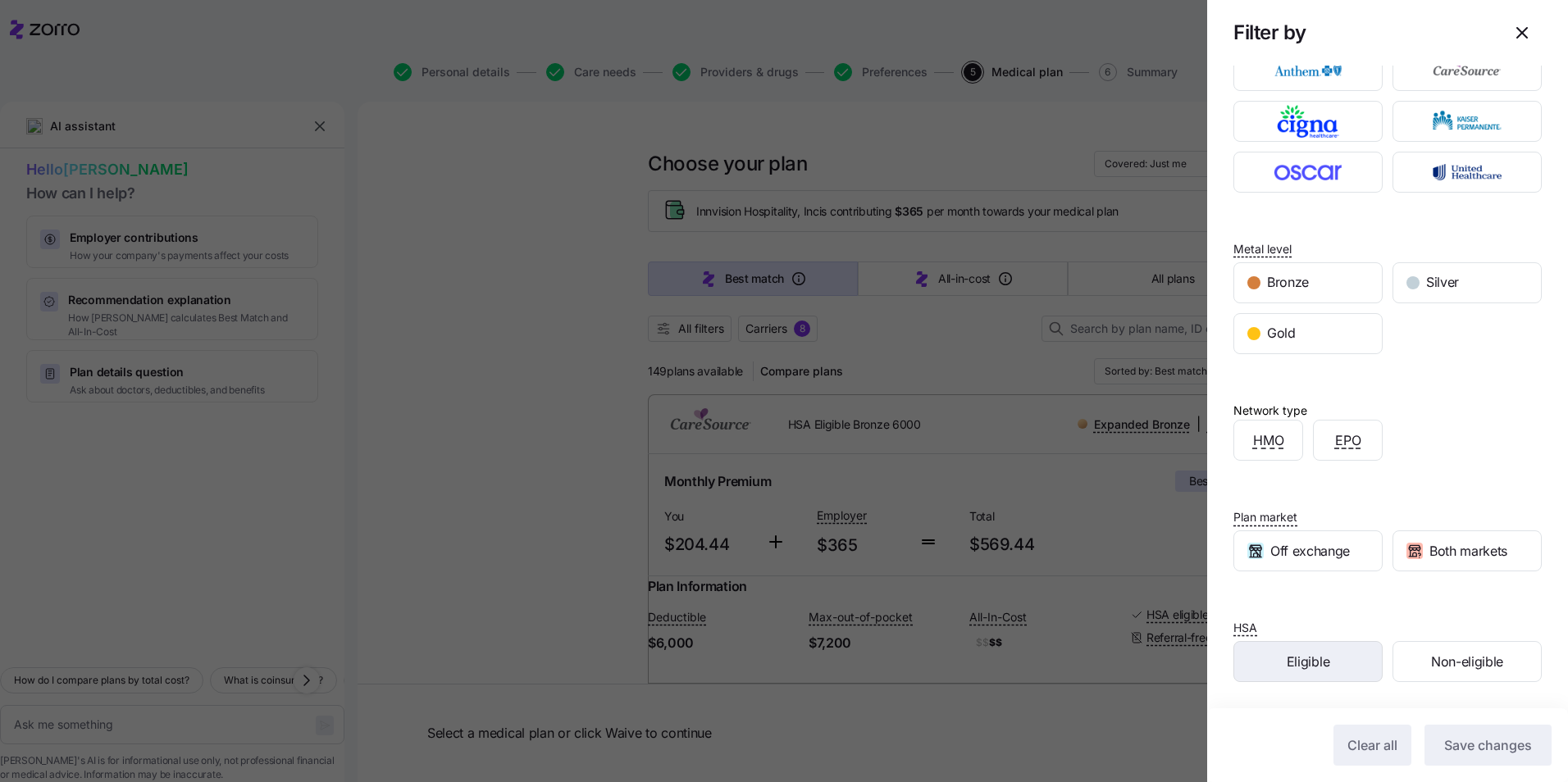
click at [1327, 660] on div "Eligible" at bounding box center [1308, 661] width 148 height 39
click at [1444, 744] on span "Save changes" at bounding box center [1488, 746] width 88 height 20
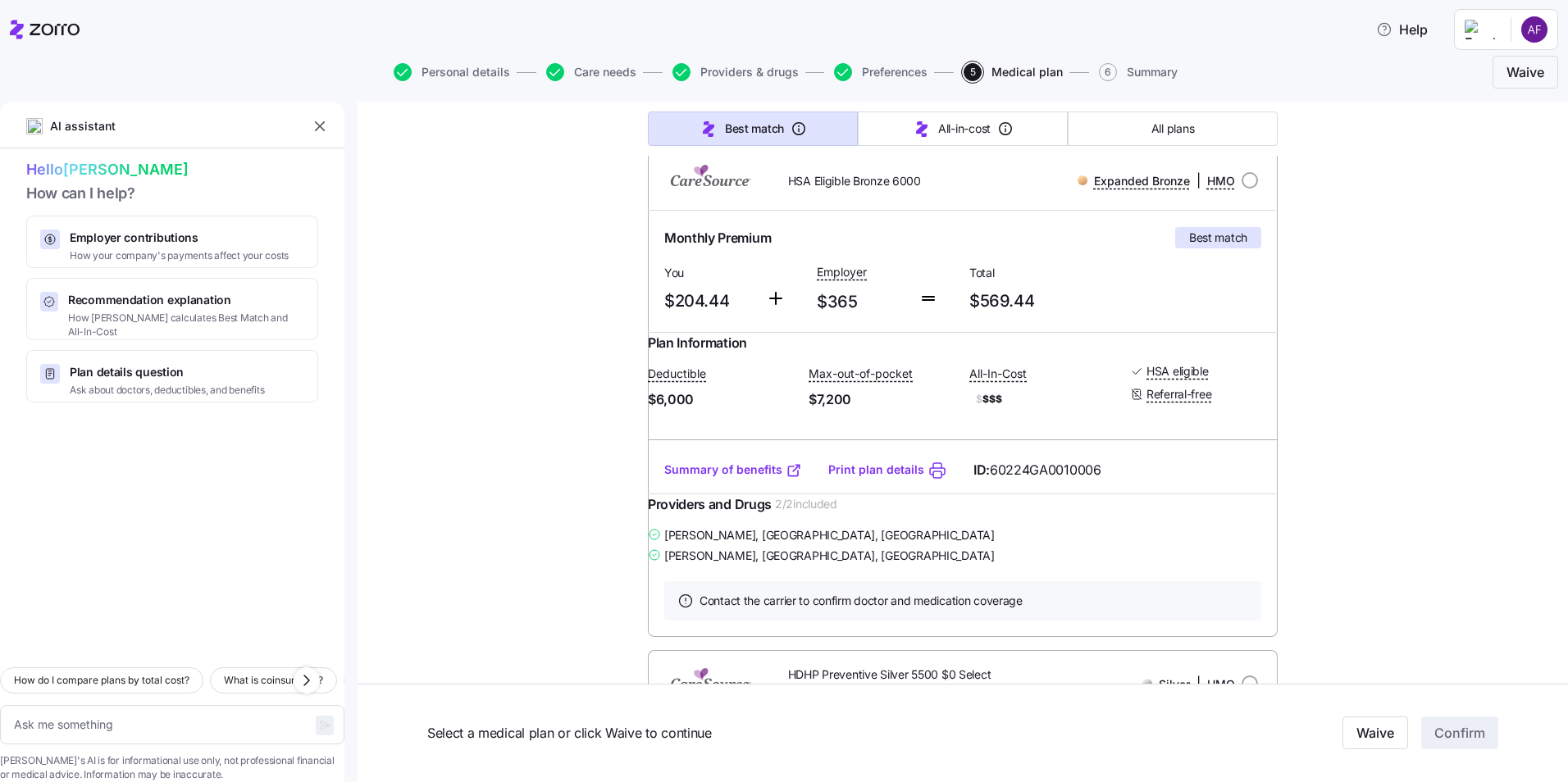
scroll to position [231, 0]
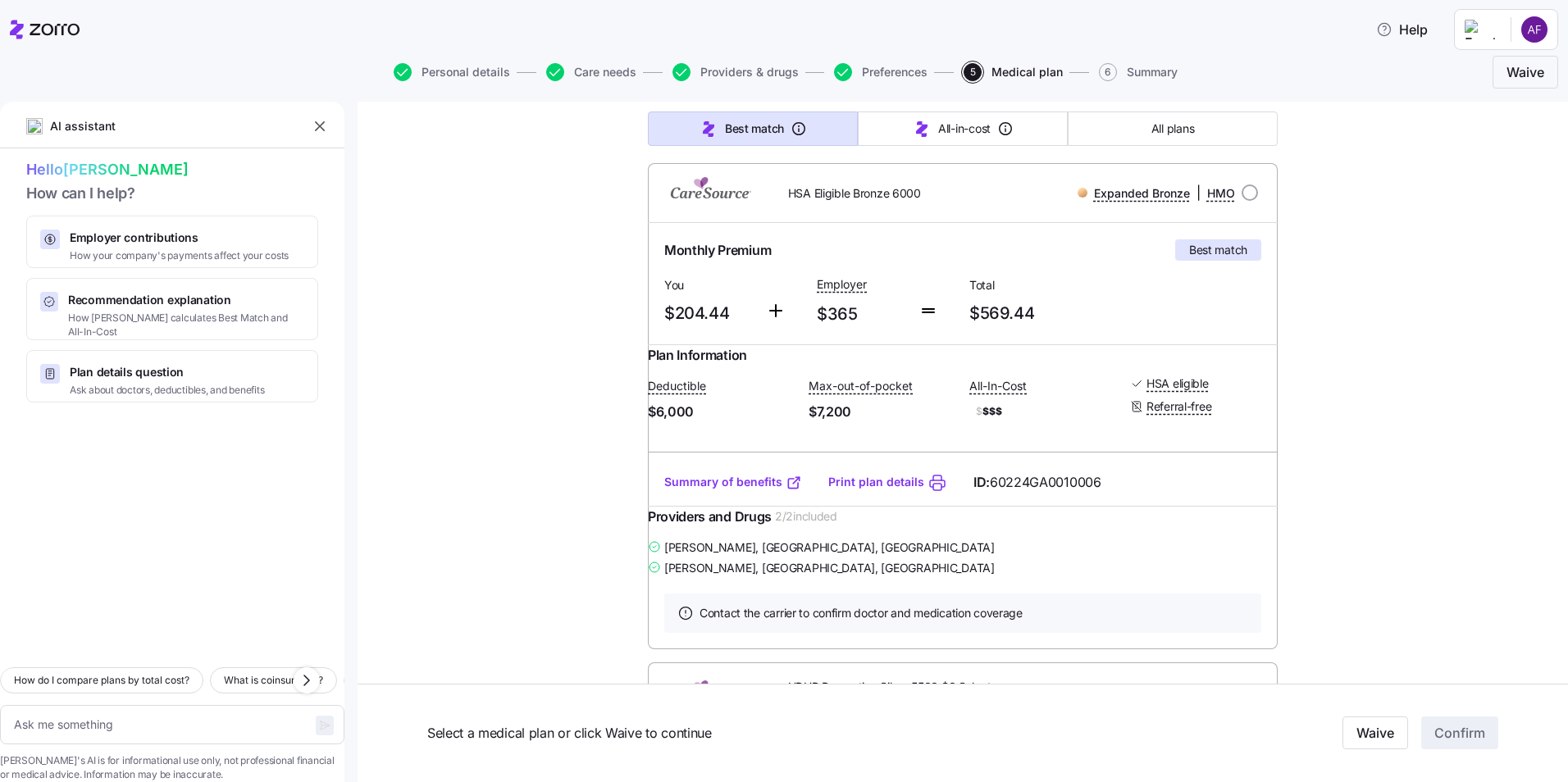
click at [749, 491] on link "Summary of benefits" at bounding box center [732, 482] width 138 height 16
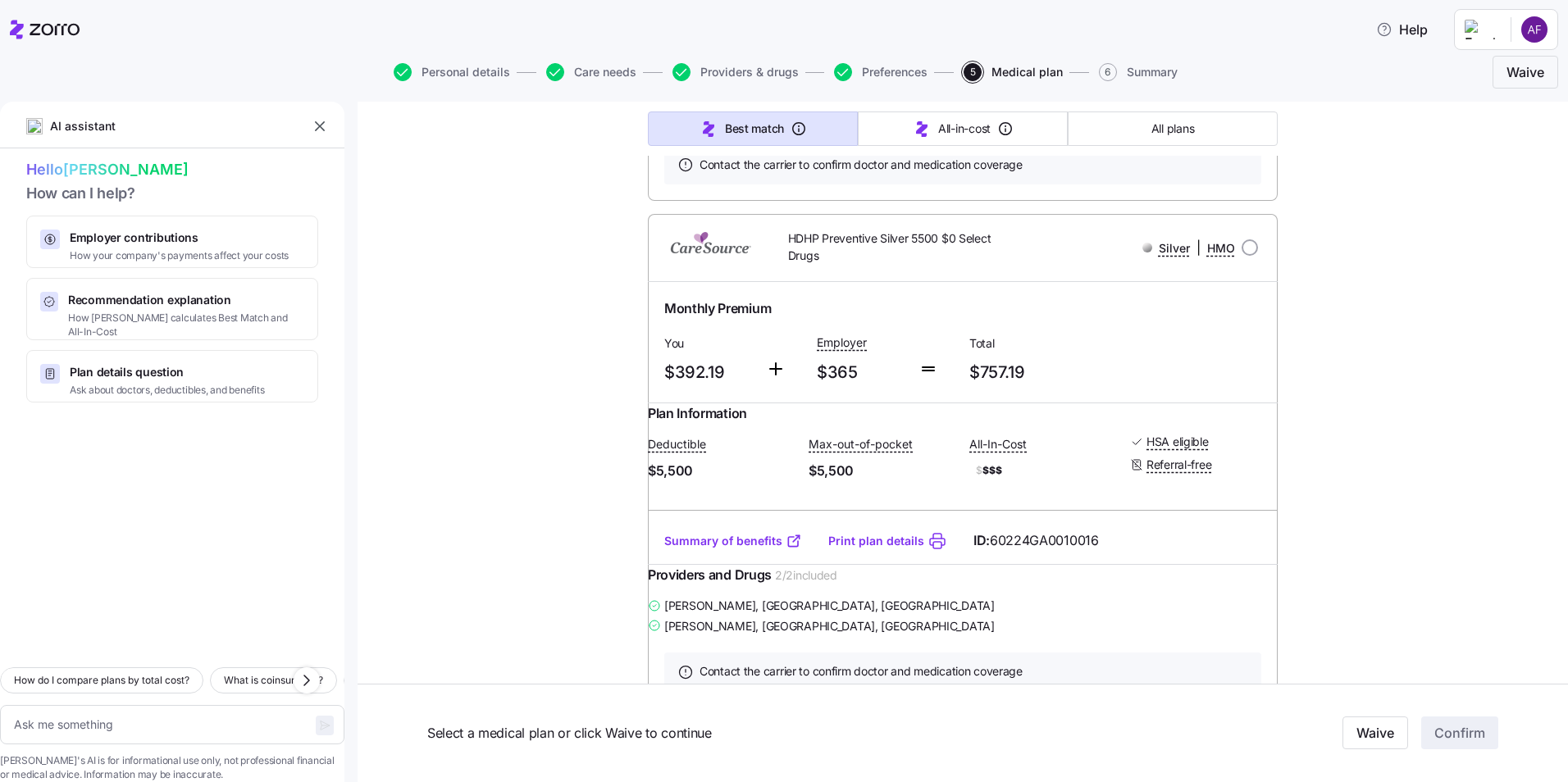
scroll to position [706, 0]
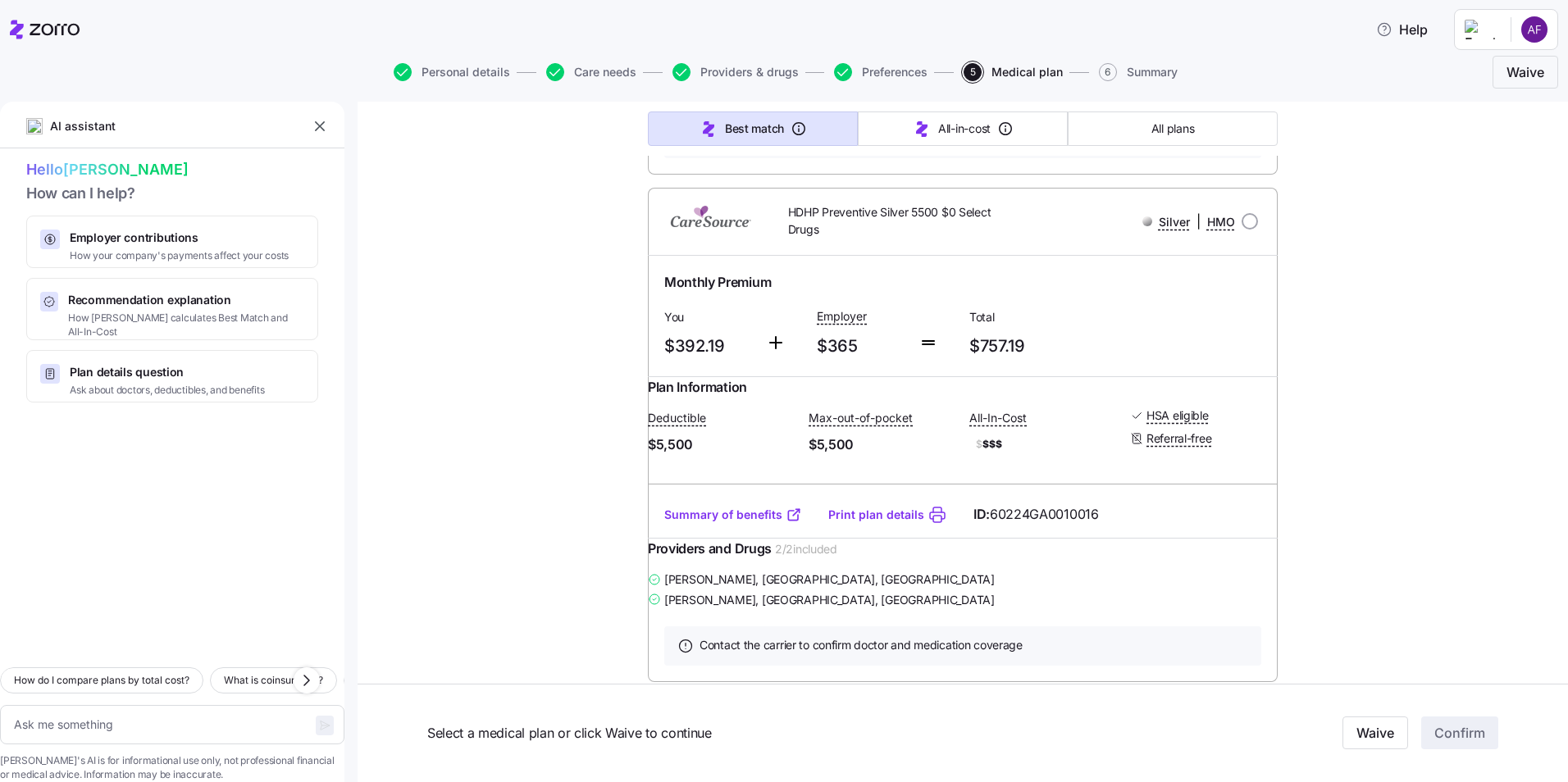
click at [732, 523] on link "Summary of benefits" at bounding box center [732, 515] width 138 height 16
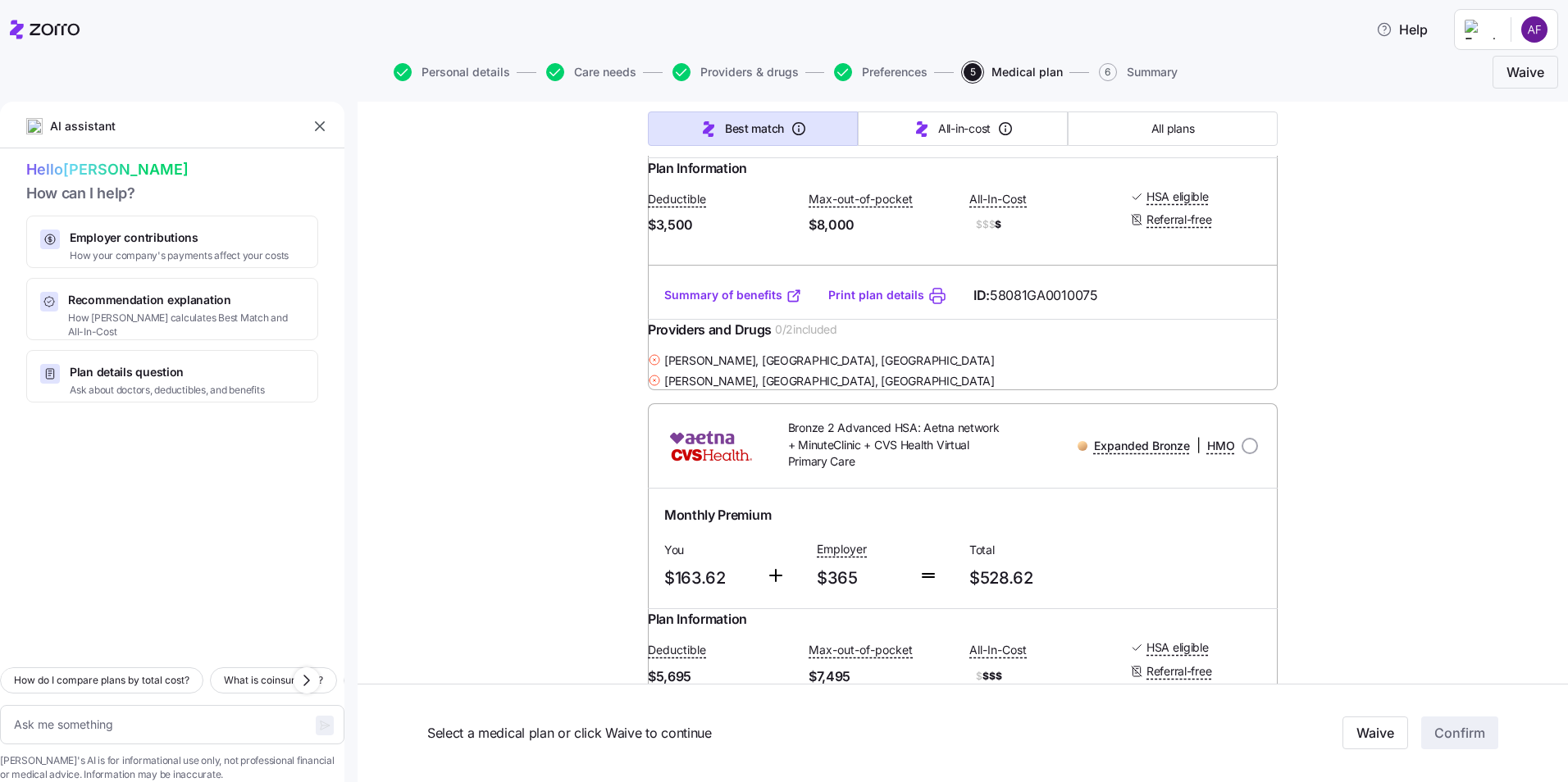
scroll to position [2822, 0]
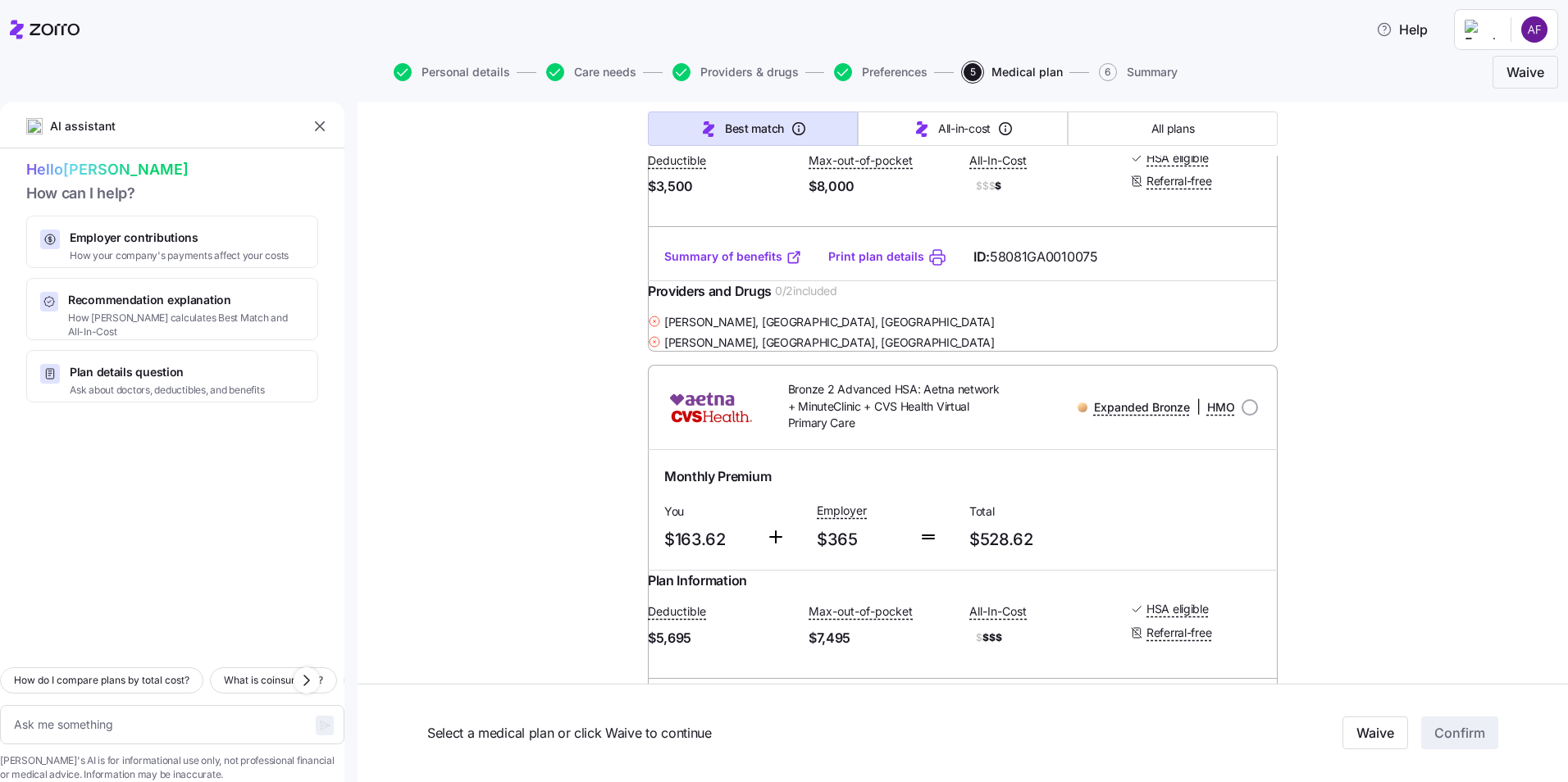
click at [760, 265] on link "Summary of benefits" at bounding box center [732, 257] width 138 height 16
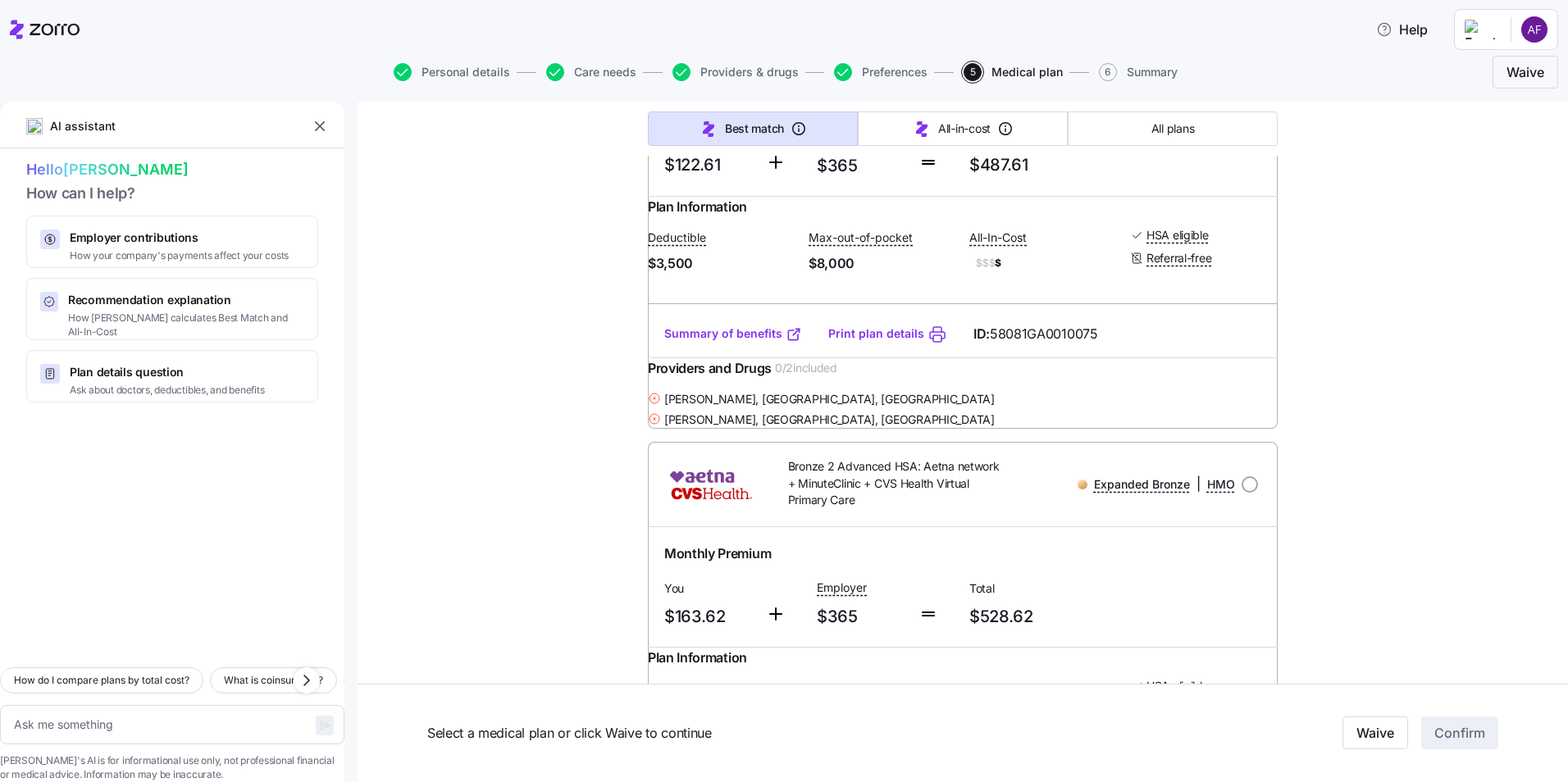
scroll to position [2770, 0]
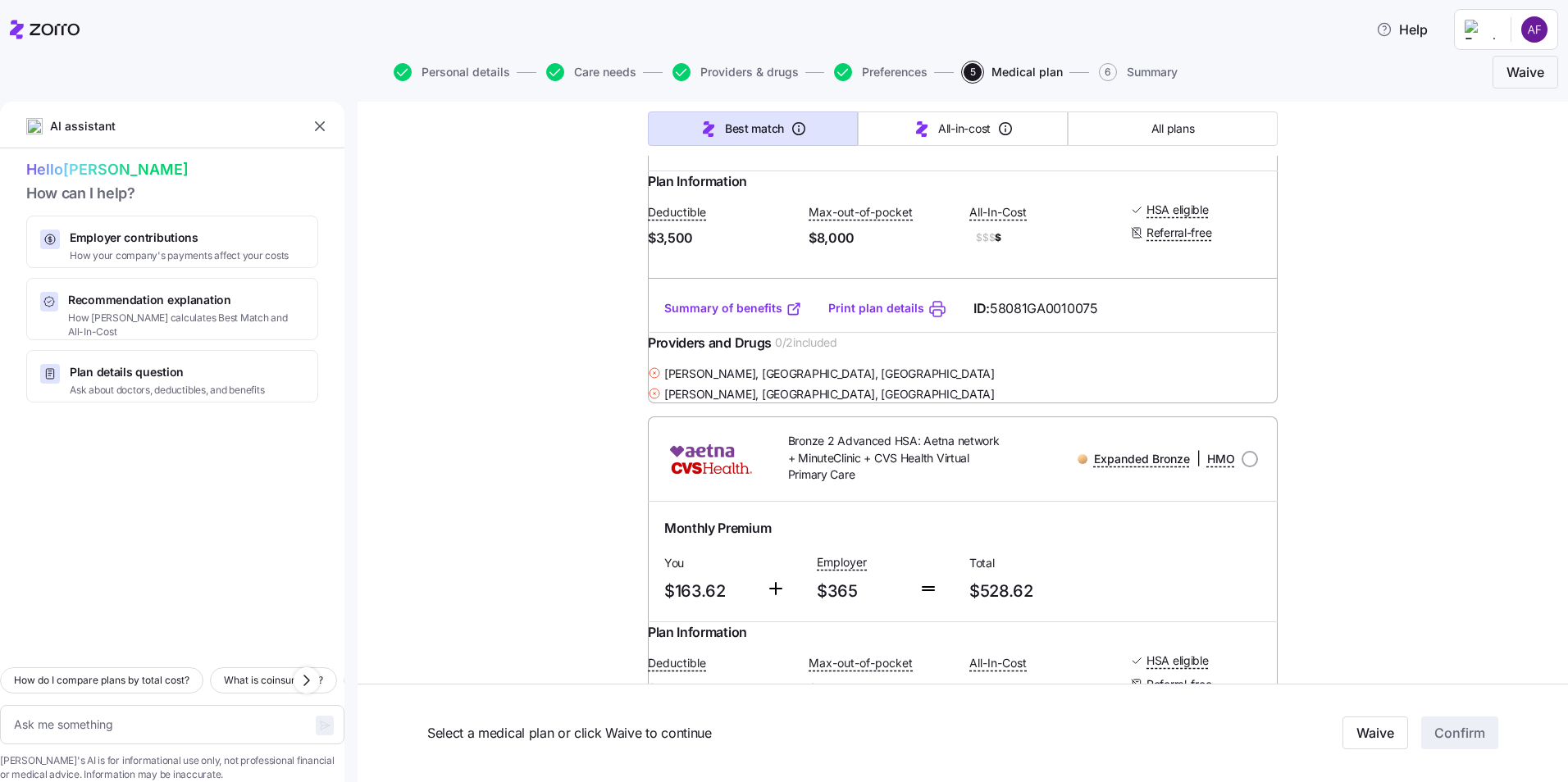
click at [767, 316] on link "Summary of benefits" at bounding box center [732, 308] width 138 height 16
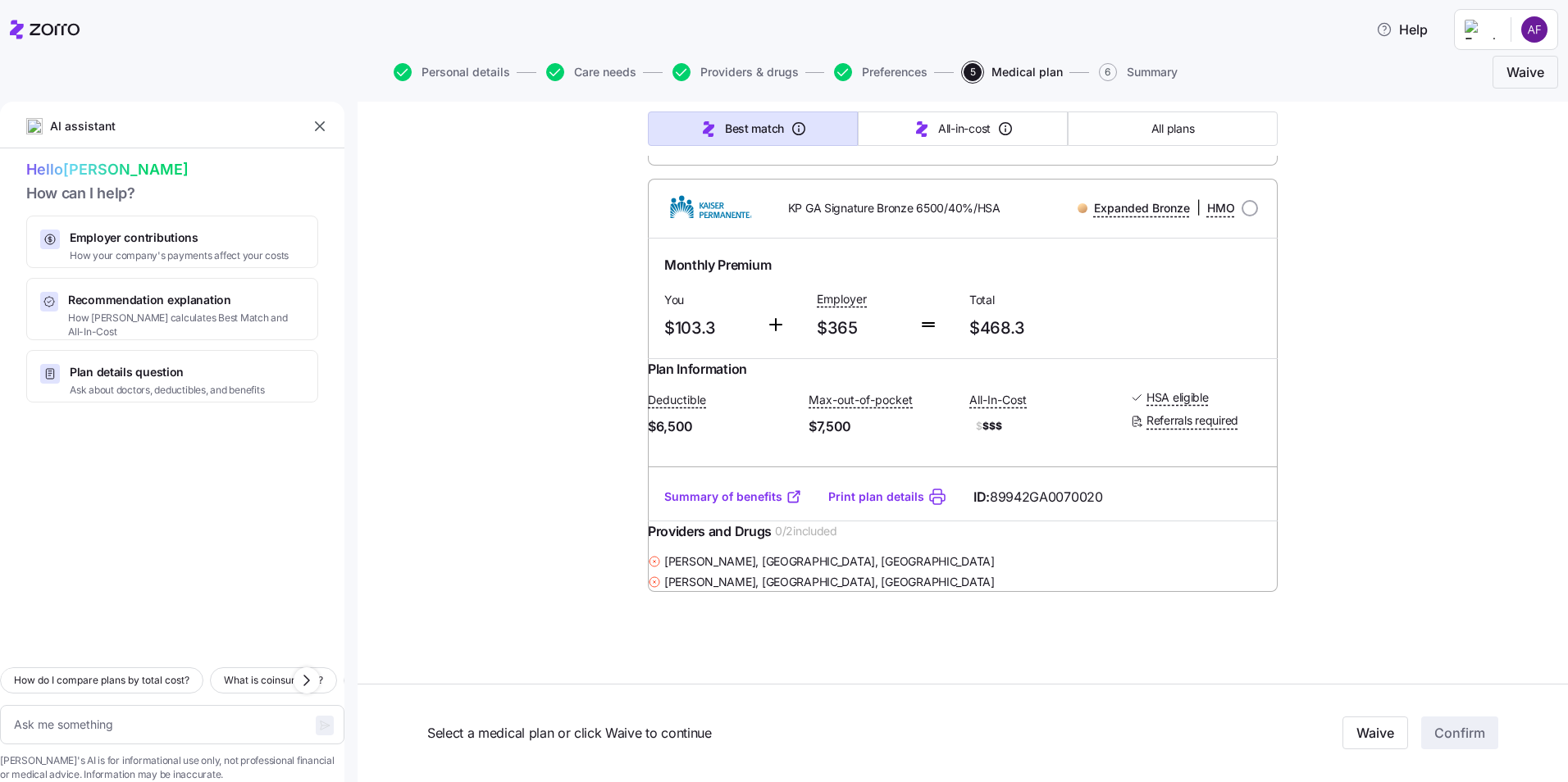
scroll to position [8646, 0]
click at [596, 72] on span "Care needs" at bounding box center [605, 72] width 62 height 12
type textarea "x"
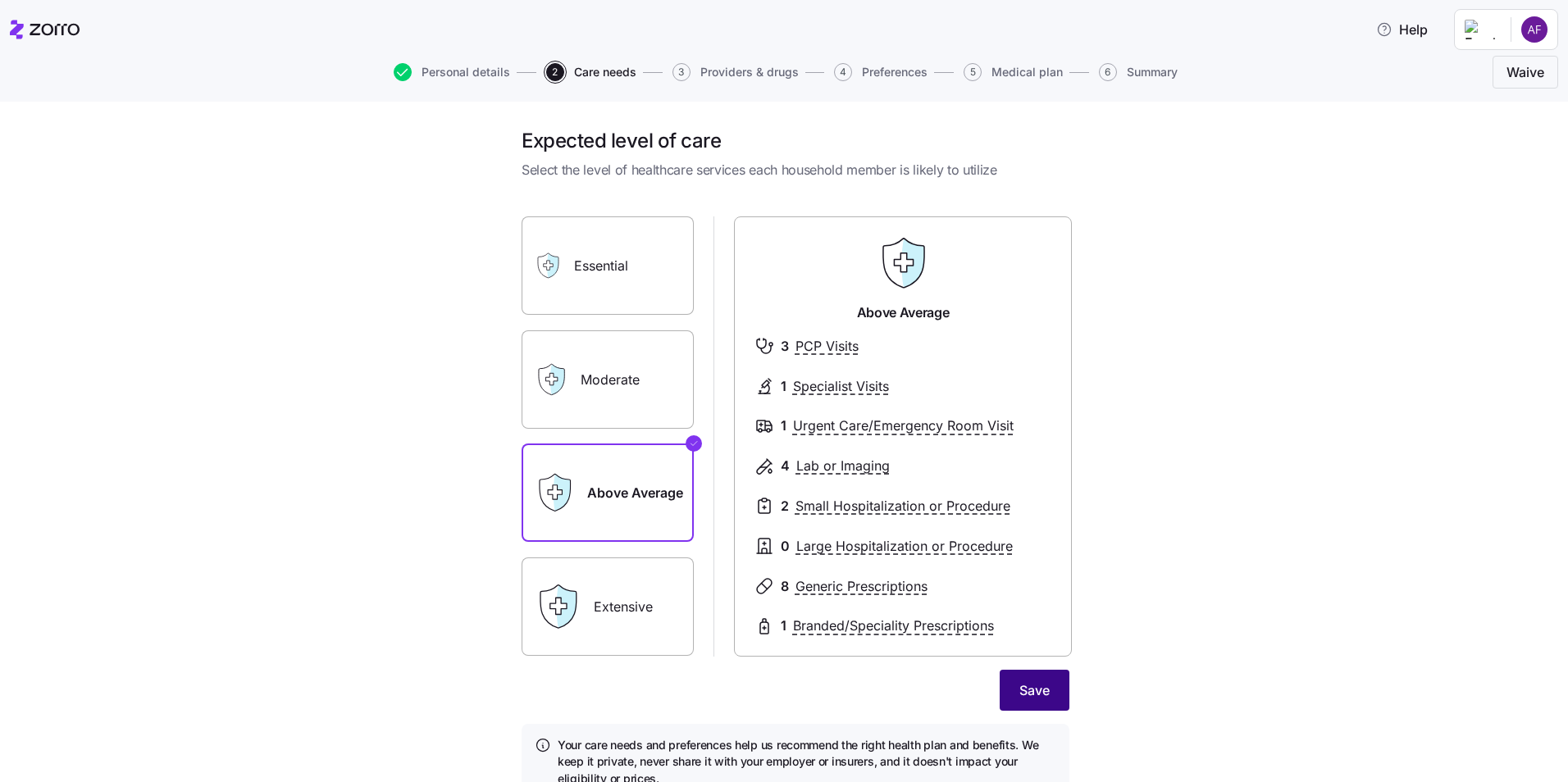
click at [1005, 688] on button "Save" at bounding box center [1035, 690] width 69 height 41
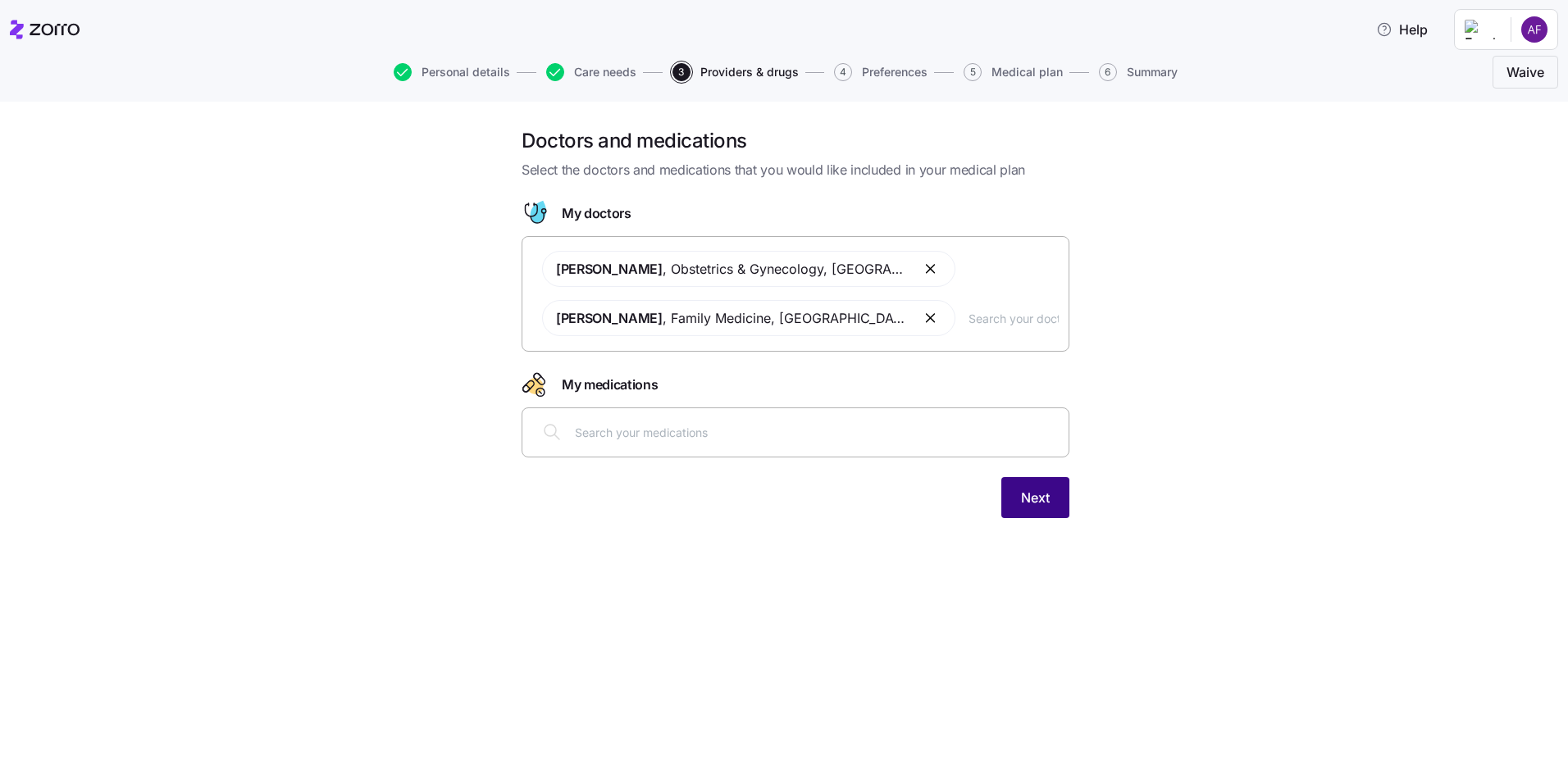
click at [1038, 514] on button "Next" at bounding box center [1035, 498] width 68 height 41
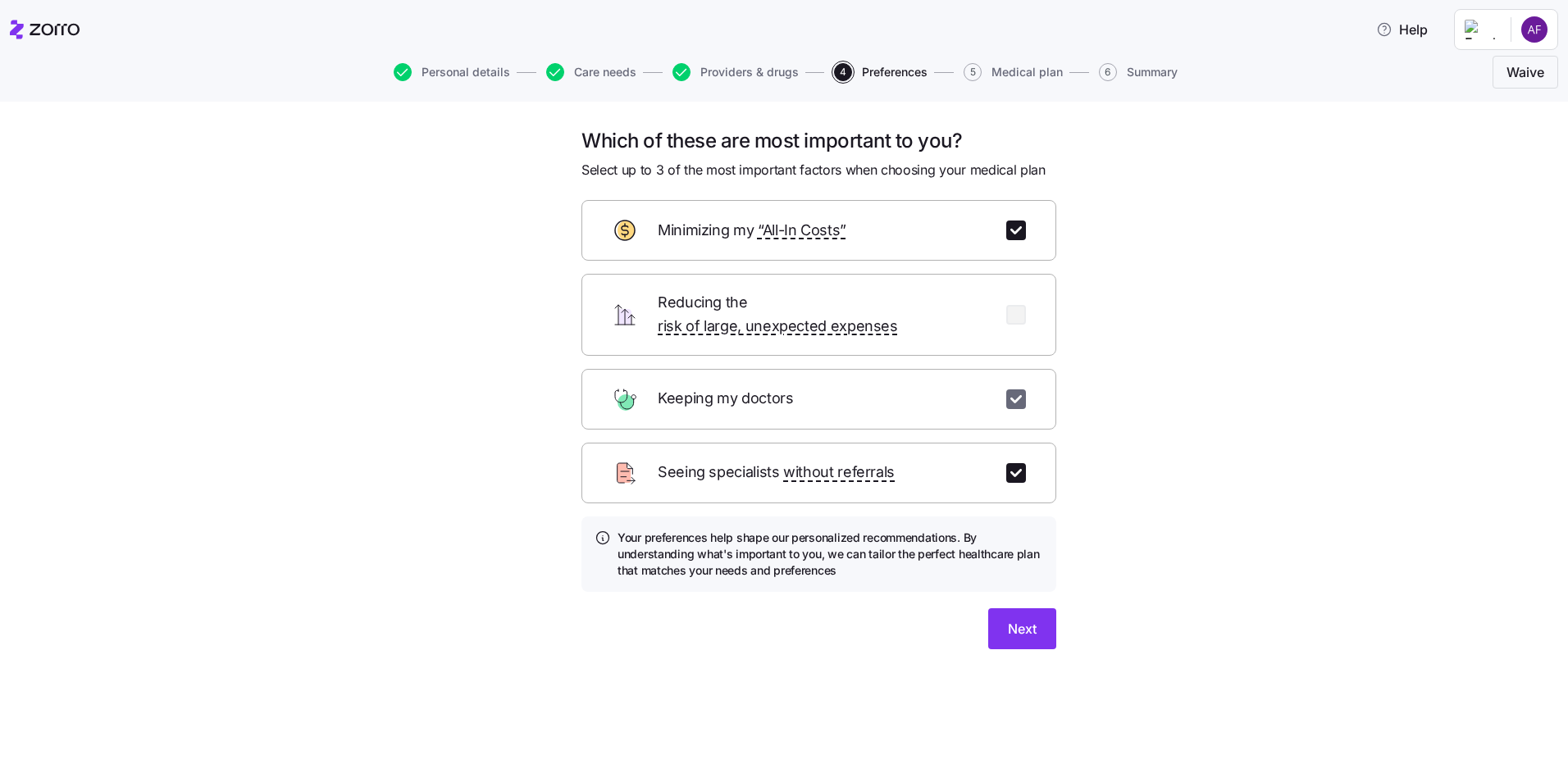
click at [1012, 389] on input "checkbox" at bounding box center [1016, 399] width 20 height 20
checkbox input "false"
click at [1012, 305] on input "checkbox" at bounding box center [1016, 315] width 20 height 20
checkbox input "true"
click at [1010, 609] on button "Next" at bounding box center [1022, 629] width 68 height 41
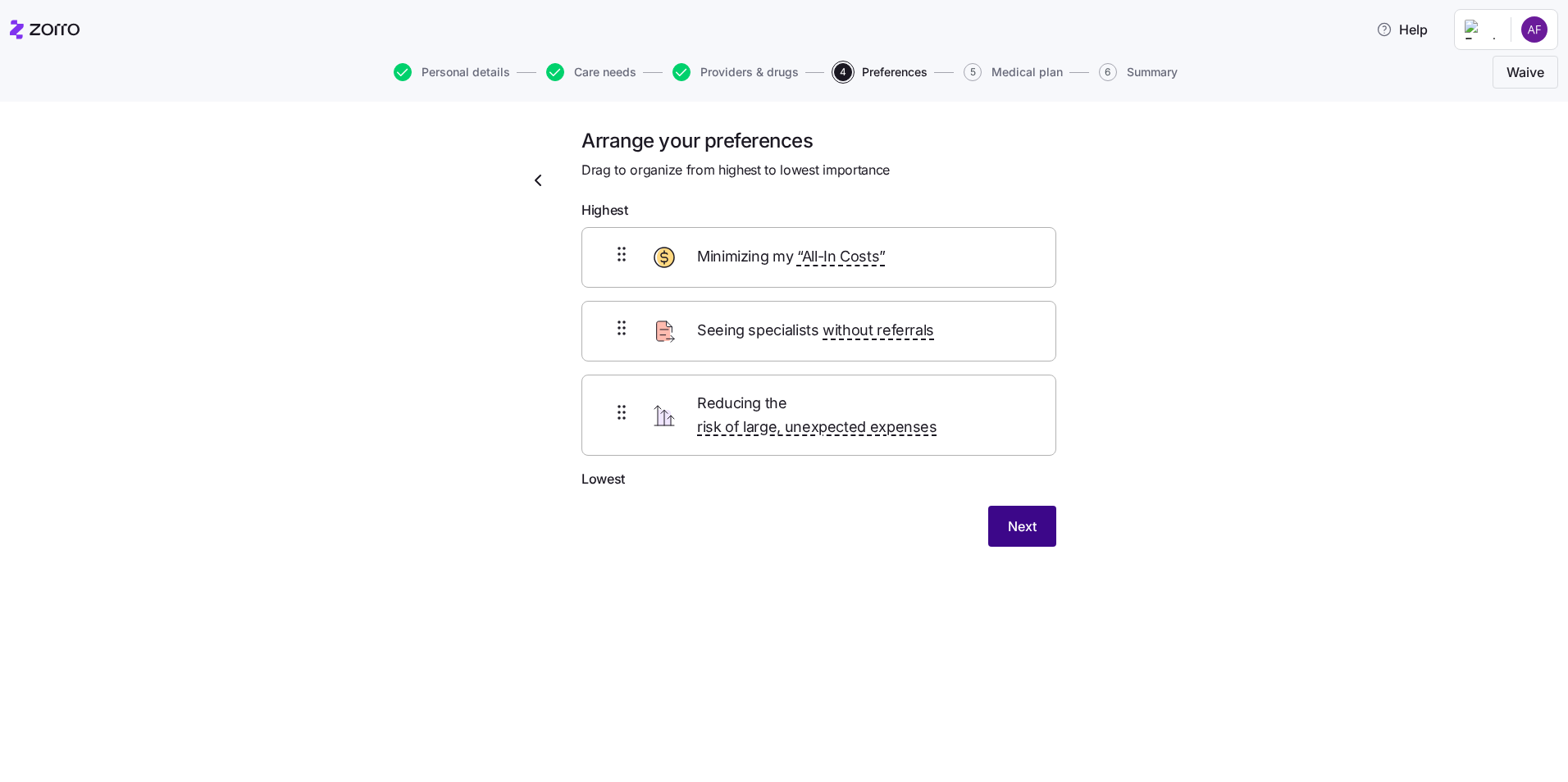
click at [1033, 516] on span "Next" at bounding box center [1022, 526] width 28 height 20
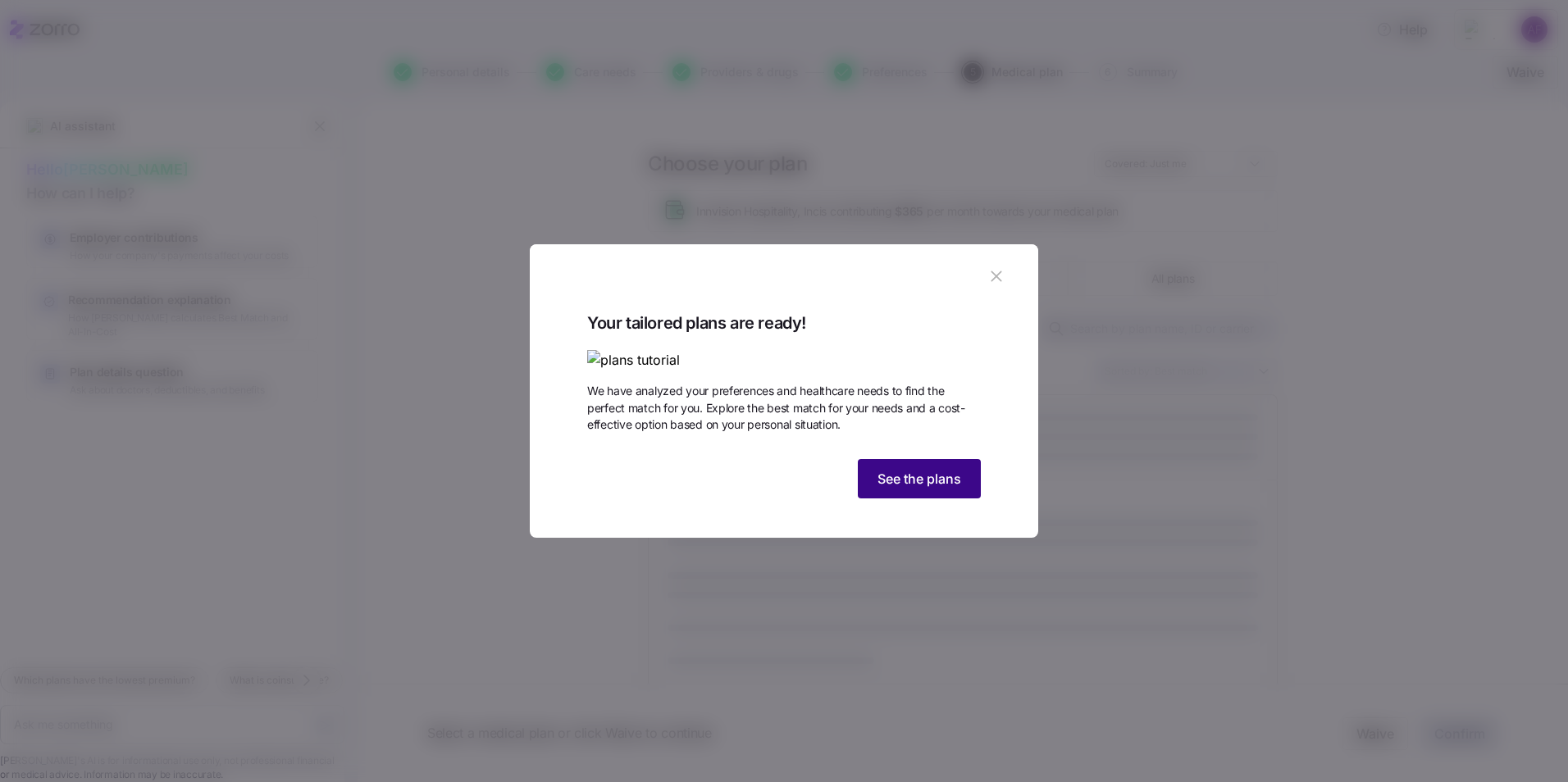
click at [938, 499] on button "See the plans" at bounding box center [919, 479] width 123 height 39
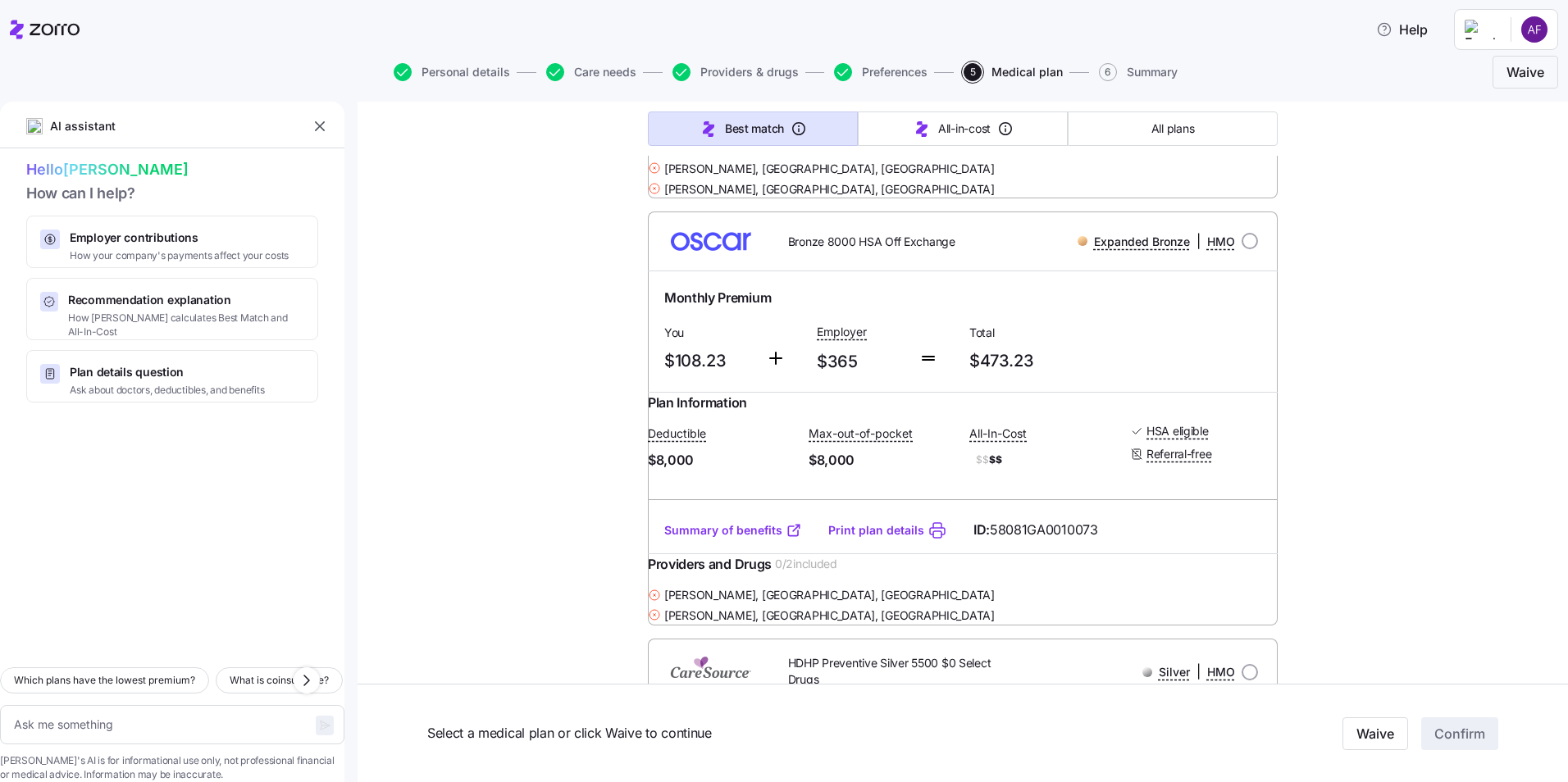
scroll to position [8039, 0]
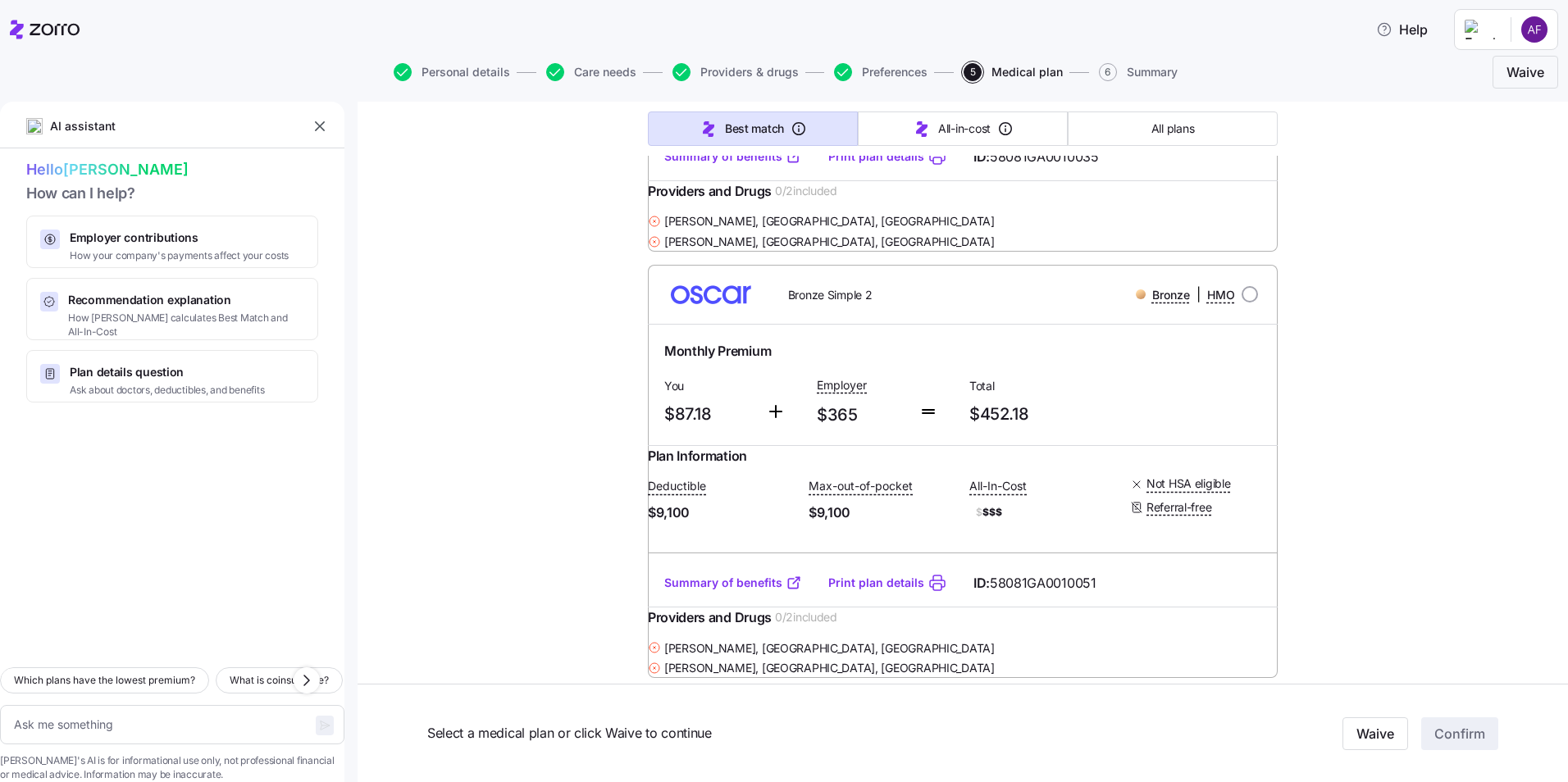
scroll to position [11072, 0]
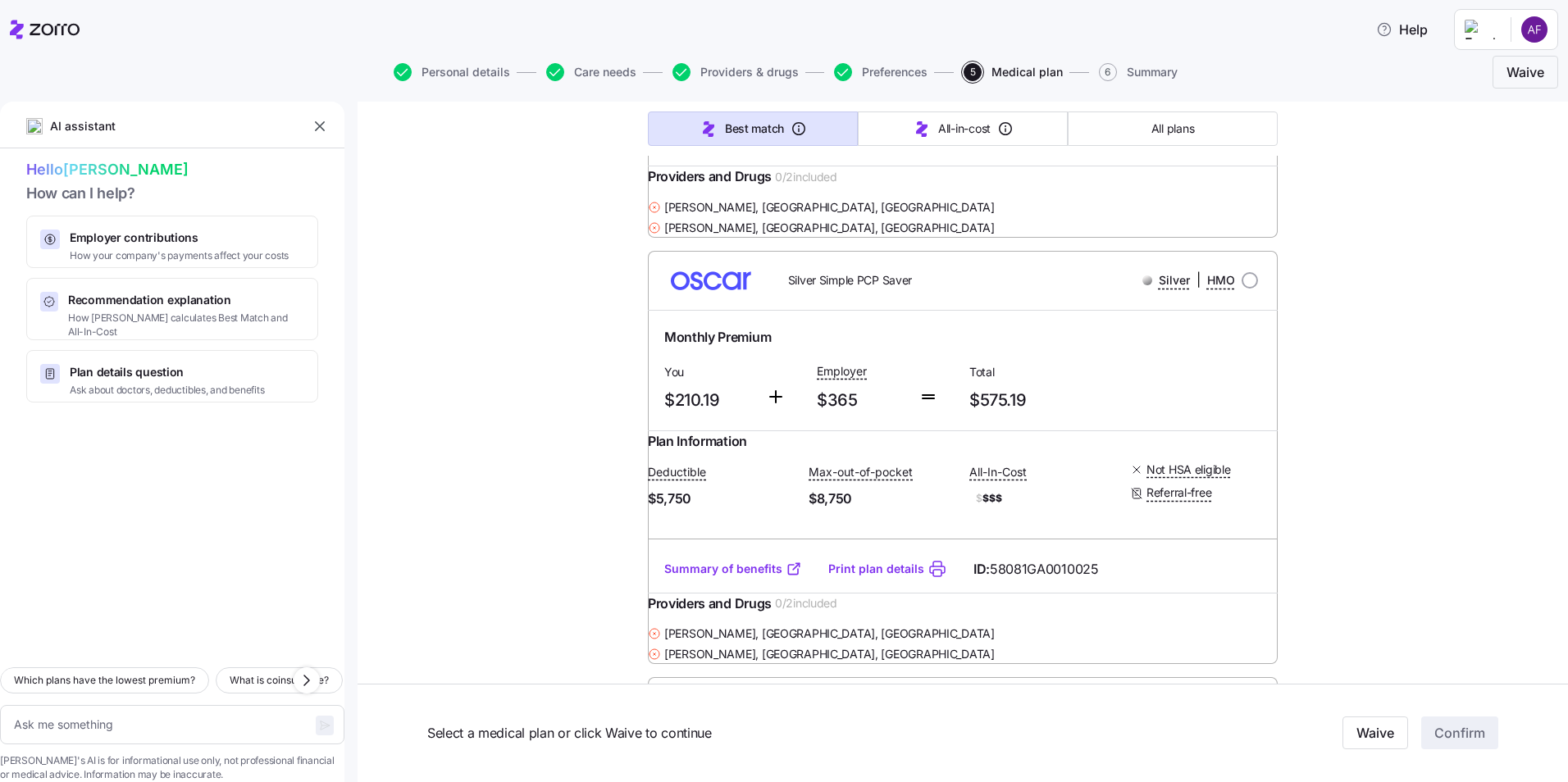
scroll to position [32285, 0]
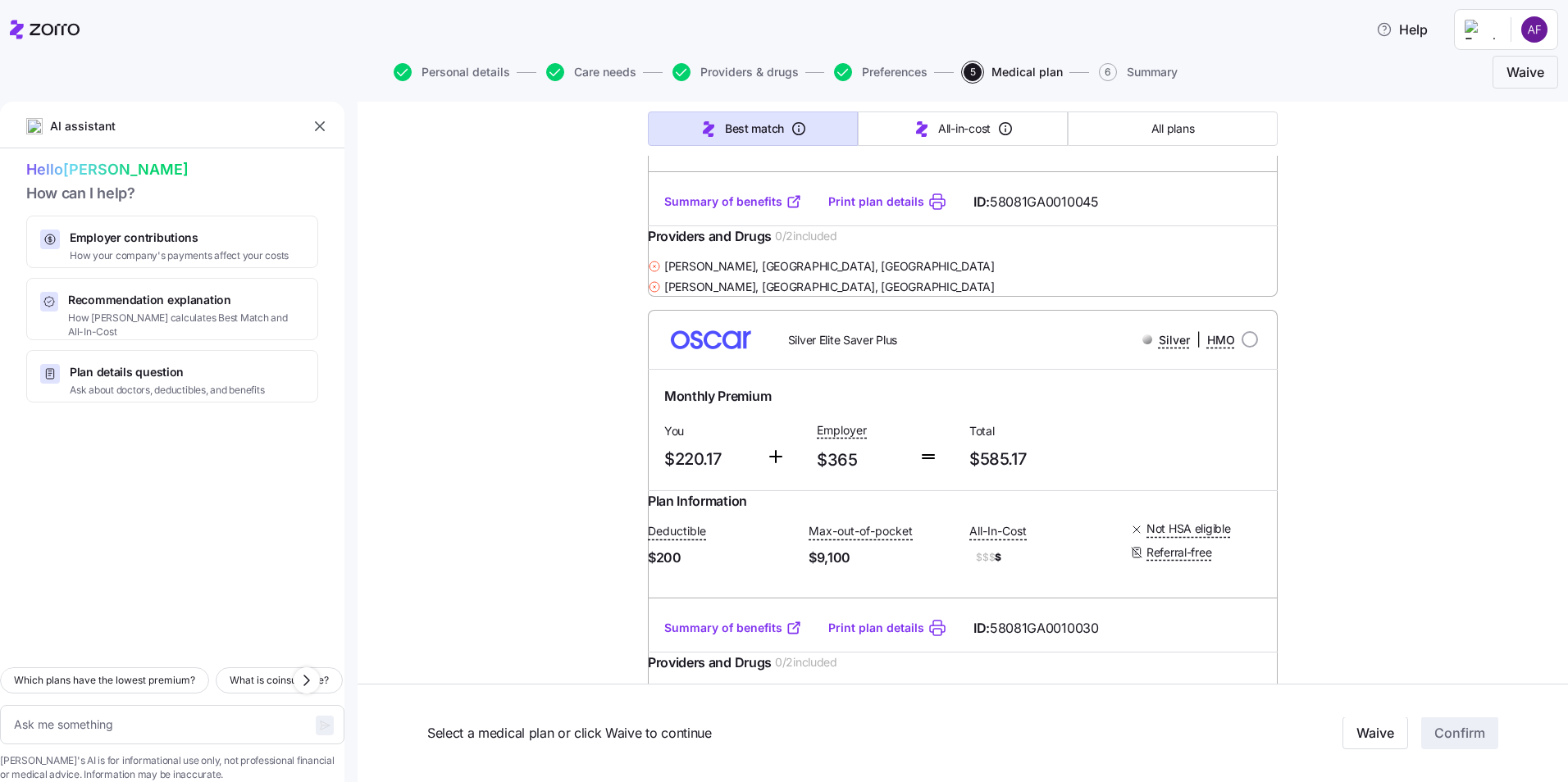
type textarea "x"
